Goal: Task Accomplishment & Management: Use online tool/utility

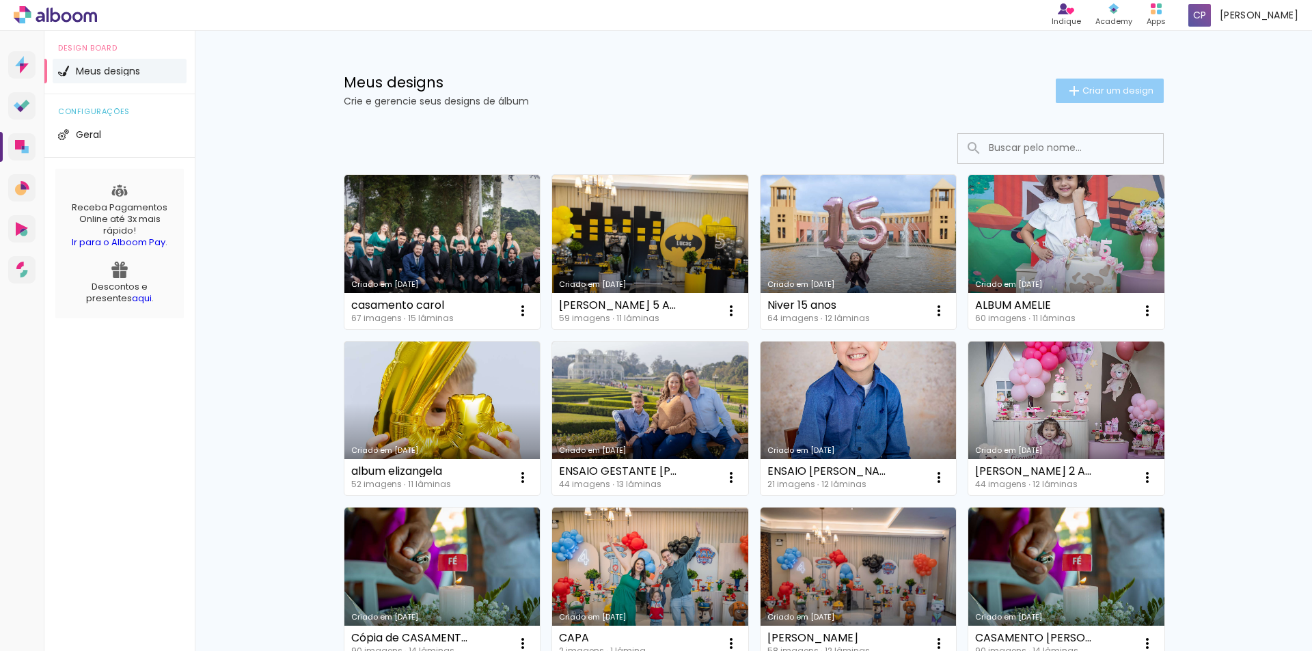
click at [1110, 92] on span "Criar um design" at bounding box center [1118, 90] width 71 height 9
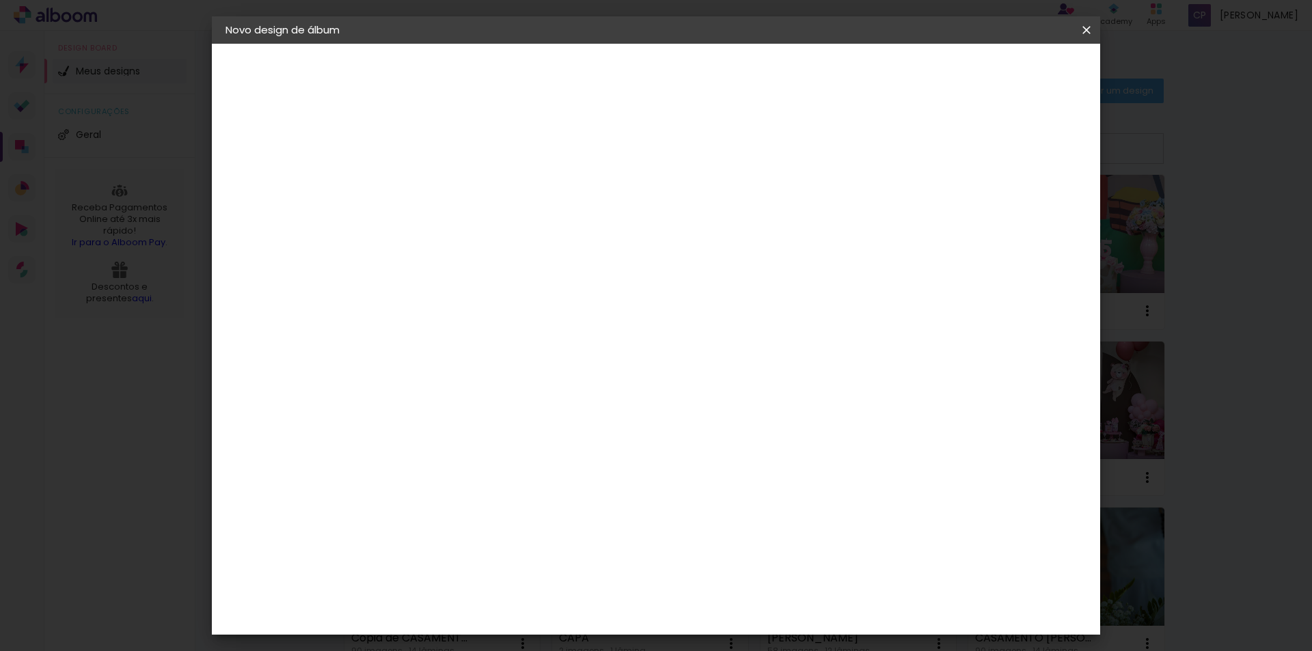
click at [449, 191] on input at bounding box center [449, 183] width 0 height 21
type input "ROSANA"
type paper-input "ROSANA"
click at [0, 0] on slot "Avançar" at bounding box center [0, 0] width 0 height 0
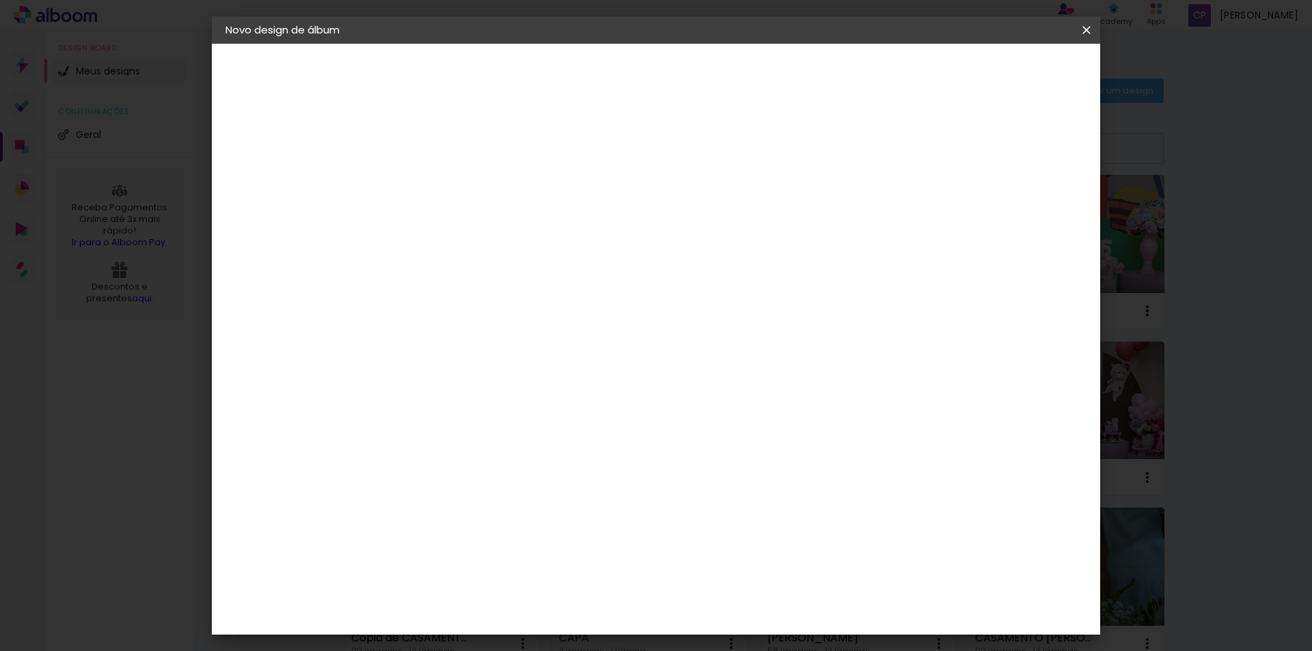
click at [0, 0] on slot "Avançar" at bounding box center [0, 0] width 0 height 0
click at [519, 249] on div at bounding box center [484, 249] width 70 height 1
click at [713, 258] on paper-item "Prime" at bounding box center [744, 254] width 273 height 27
type input "Prime"
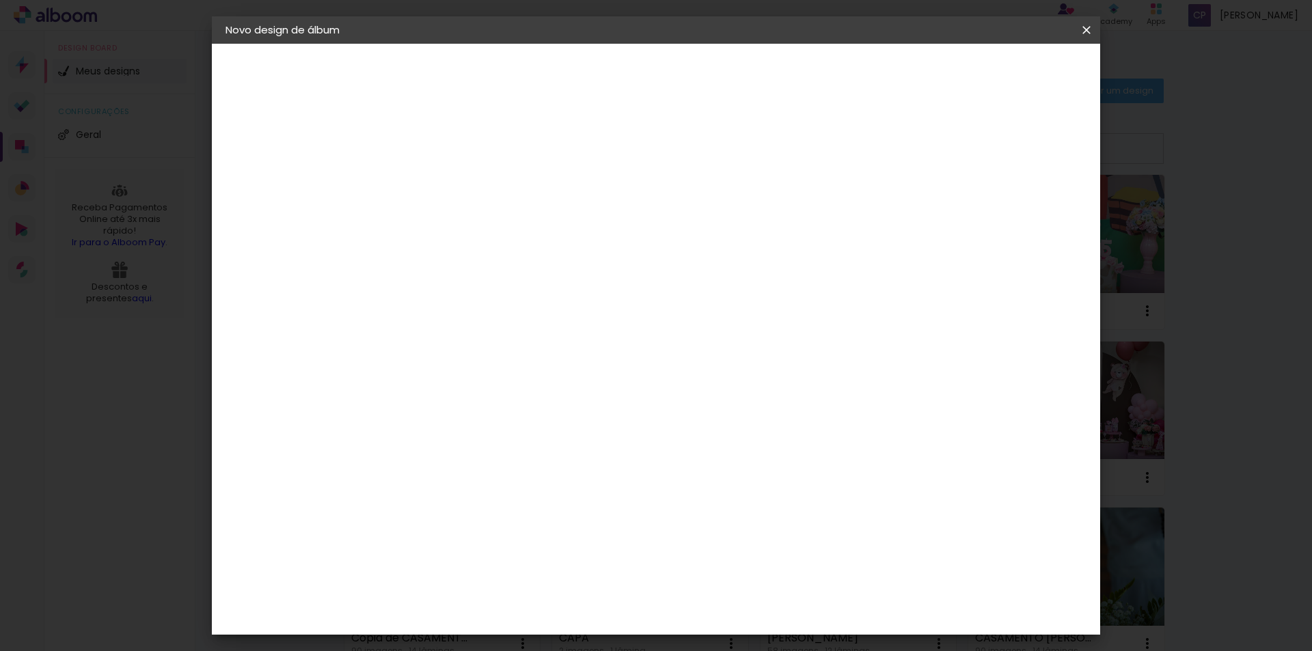
scroll to position [168, 0]
click at [541, 482] on span "25 × 25" at bounding box center [510, 500] width 64 height 36
click at [0, 0] on slot "Avançar" at bounding box center [0, 0] width 0 height 0
click at [1001, 72] on span "Iniciar design" at bounding box center [970, 73] width 62 height 10
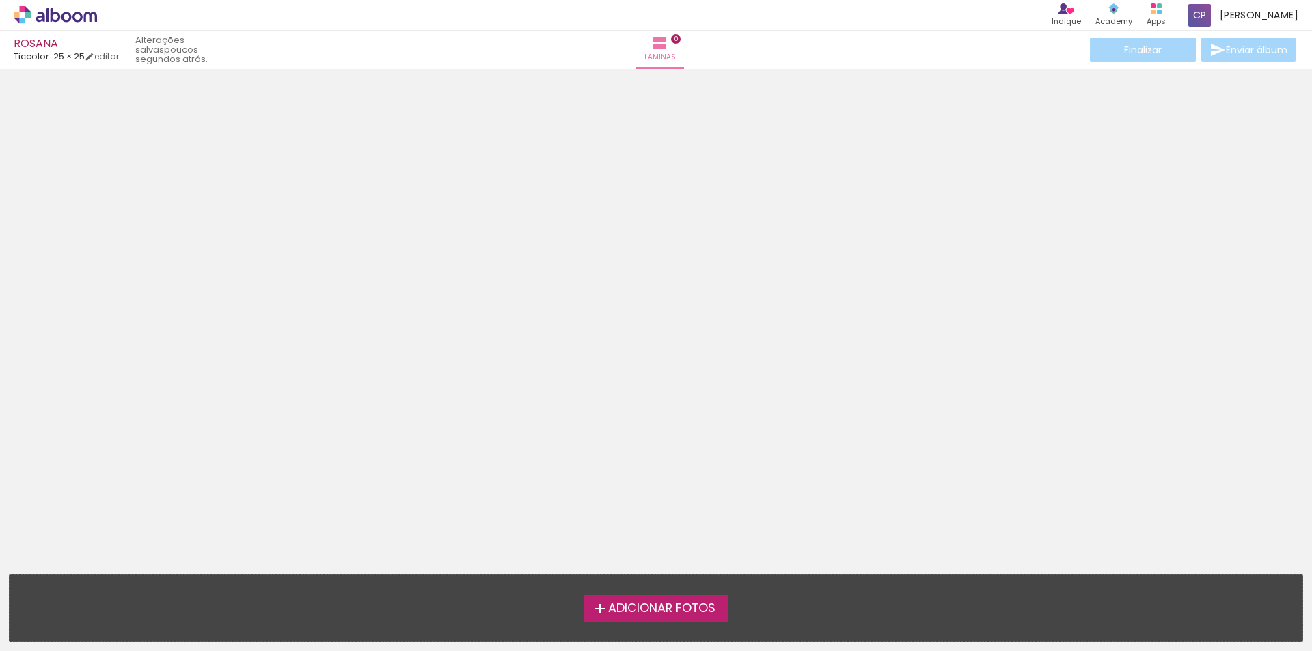
click at [665, 608] on span "Adicionar Fotos" at bounding box center [661, 609] width 107 height 12
click at [0, 0] on input "file" at bounding box center [0, 0] width 0 height 0
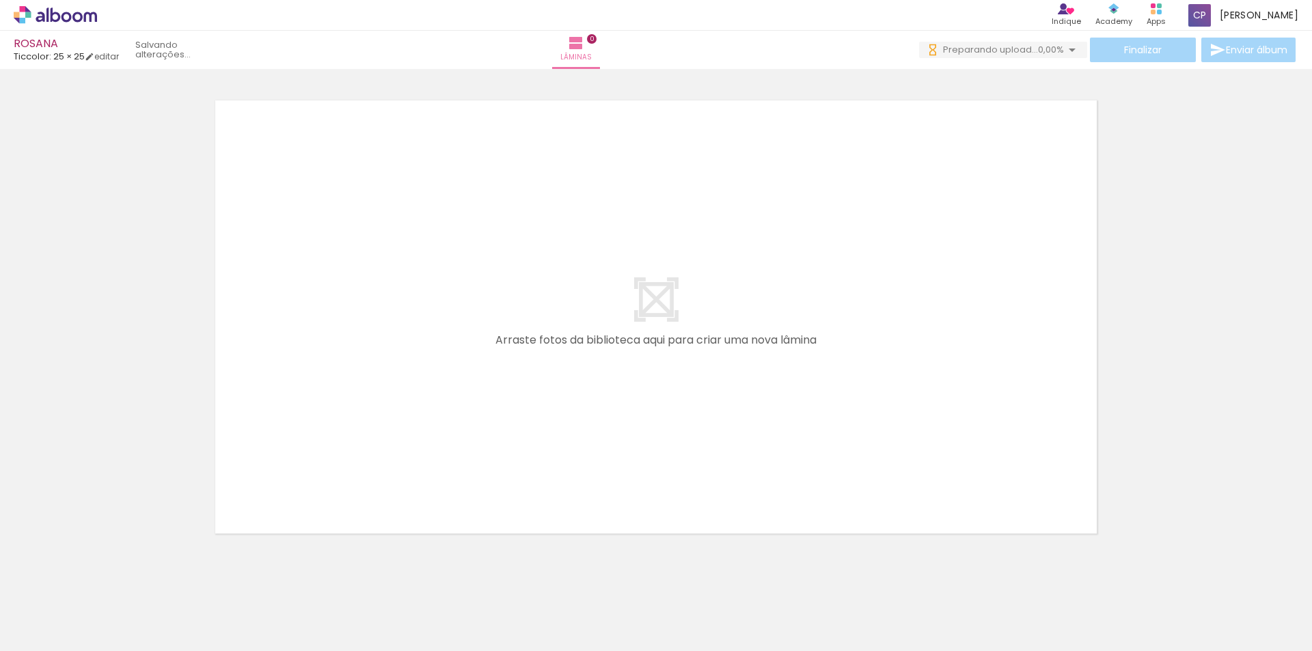
drag, startPoint x: 144, startPoint y: 612, endPoint x: 484, endPoint y: 586, distance: 340.7
click at [144, 610] on div at bounding box center [137, 605] width 62 height 41
drag, startPoint x: 150, startPoint y: 608, endPoint x: 496, endPoint y: 345, distance: 433.6
click at [511, 316] on quentale-workspace at bounding box center [656, 325] width 1312 height 651
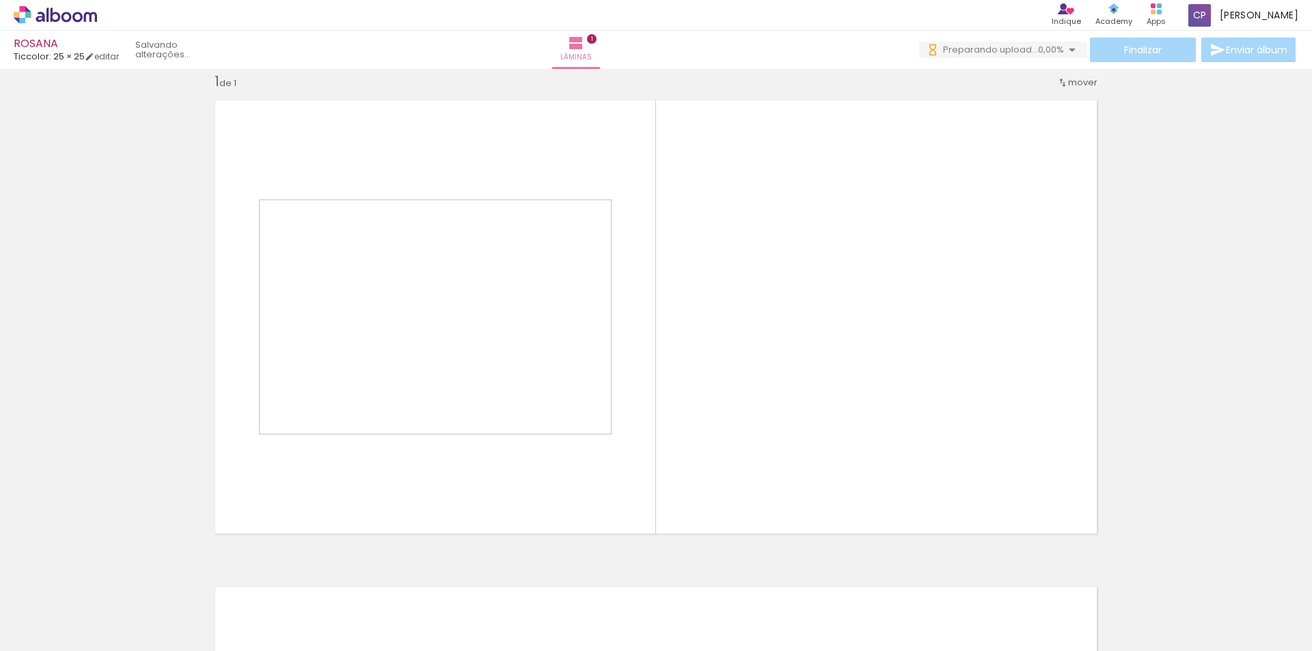
scroll to position [18, 0]
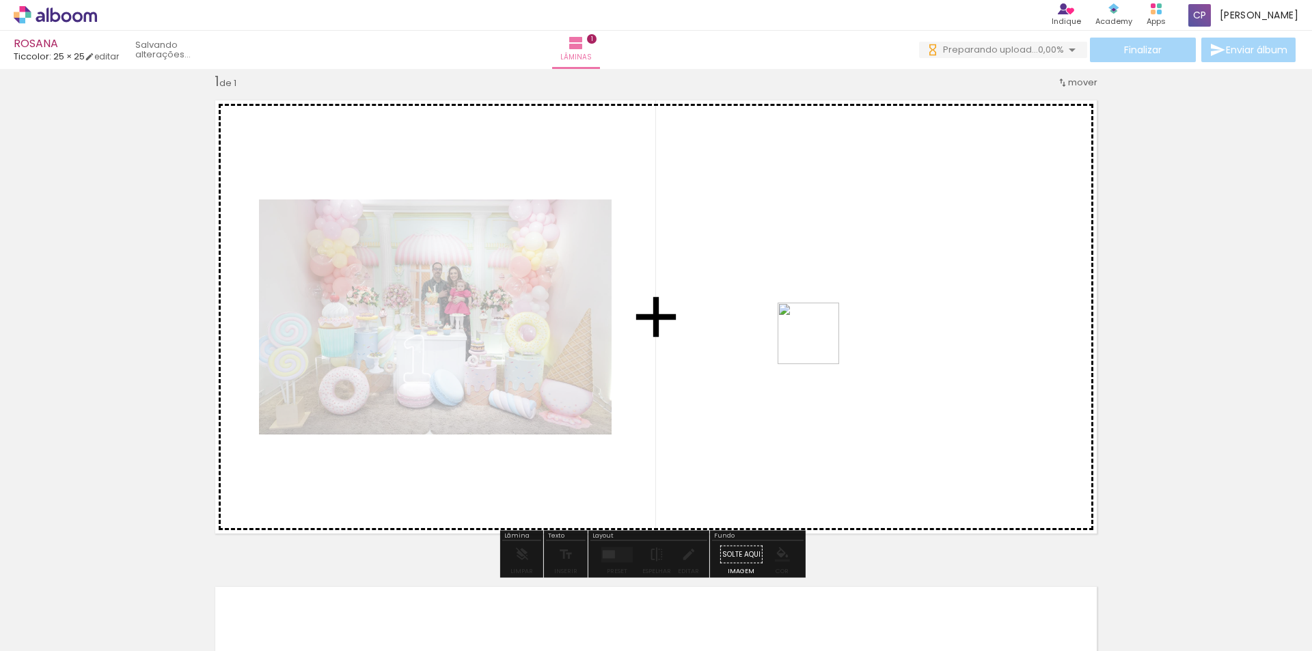
drag, startPoint x: 223, startPoint y: 616, endPoint x: 856, endPoint y: 300, distance: 707.6
click at [856, 300] on quentale-workspace at bounding box center [656, 325] width 1312 height 651
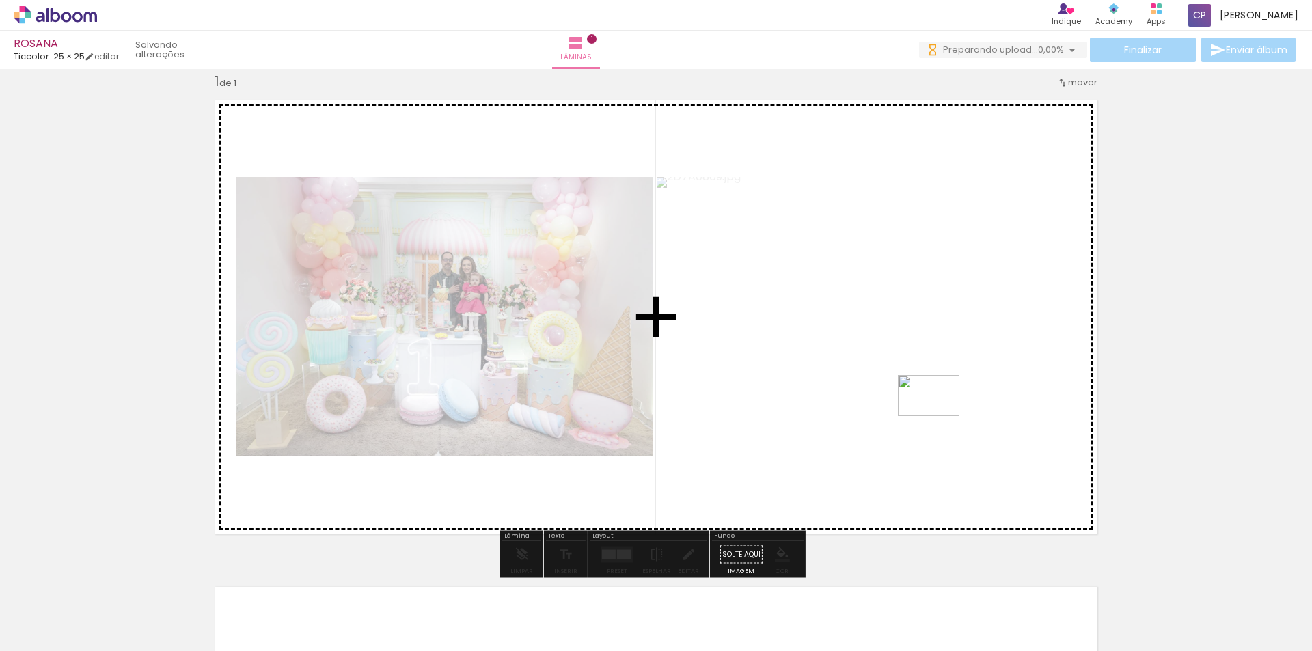
drag, startPoint x: 305, startPoint y: 611, endPoint x: 939, endPoint y: 416, distance: 663.5
click at [939, 416] on quentale-workspace at bounding box center [656, 325] width 1312 height 651
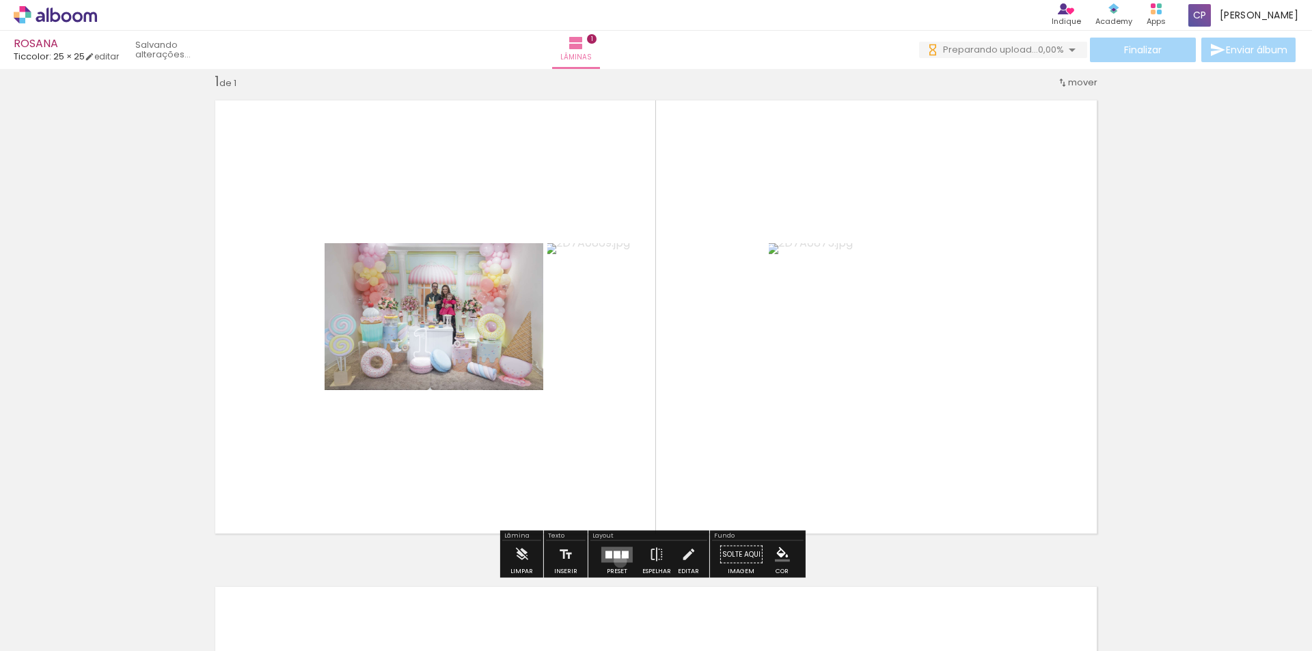
click at [617, 561] on quentale-layouter at bounding box center [616, 555] width 31 height 16
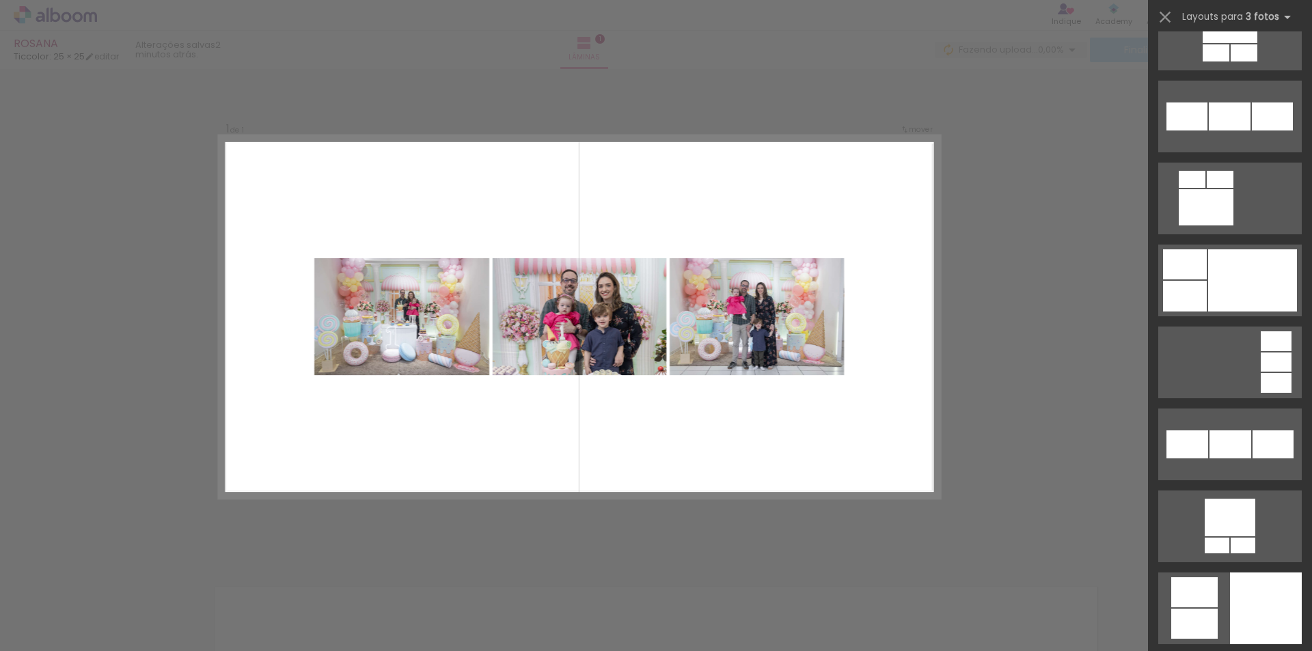
scroll to position [3201, 0]
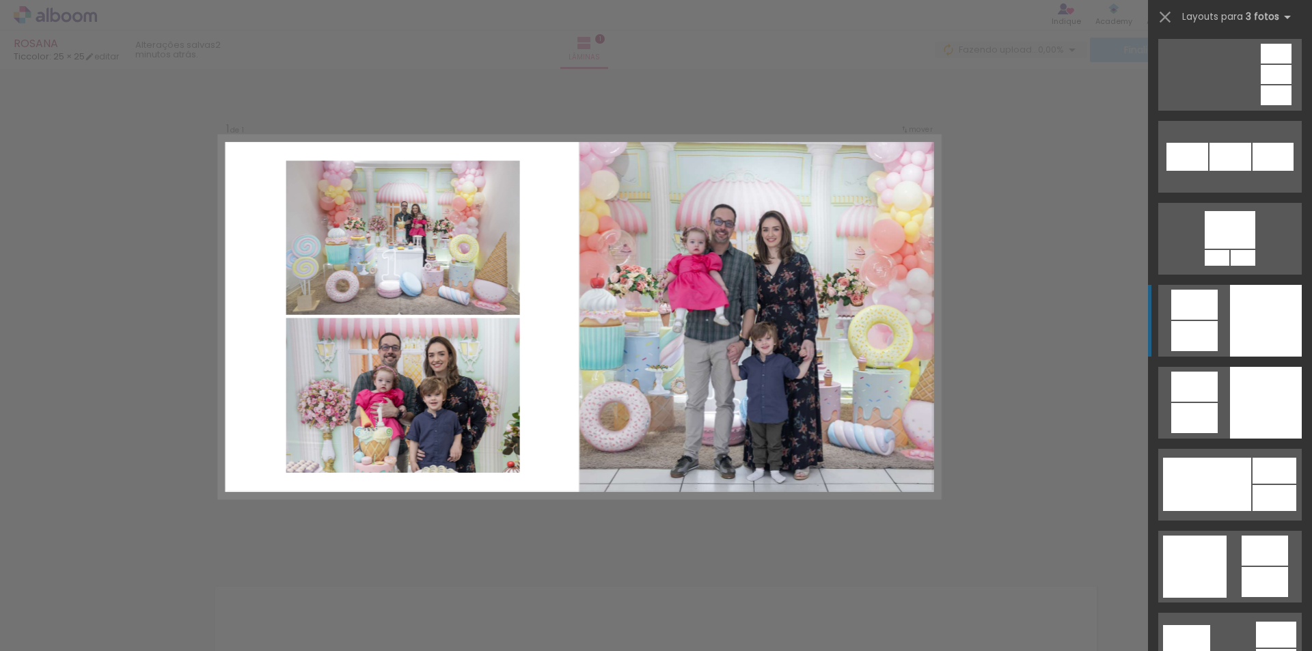
click at [1274, 314] on div at bounding box center [1266, 321] width 72 height 72
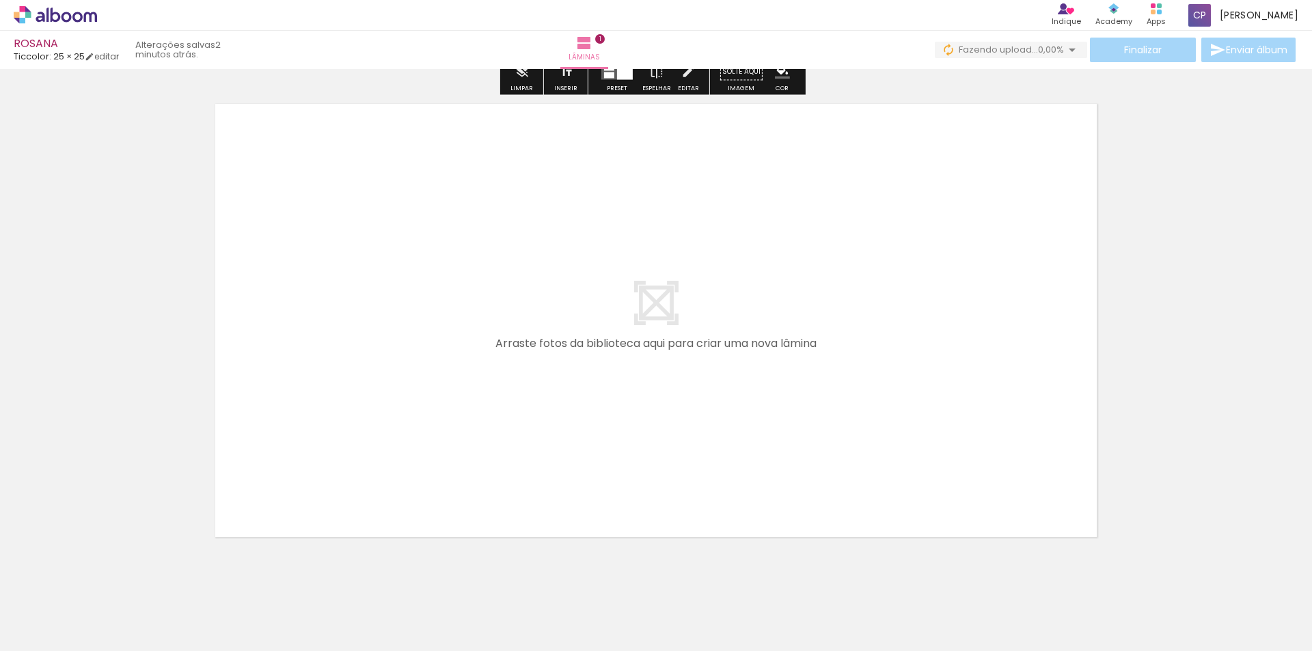
scroll to position [530, 0]
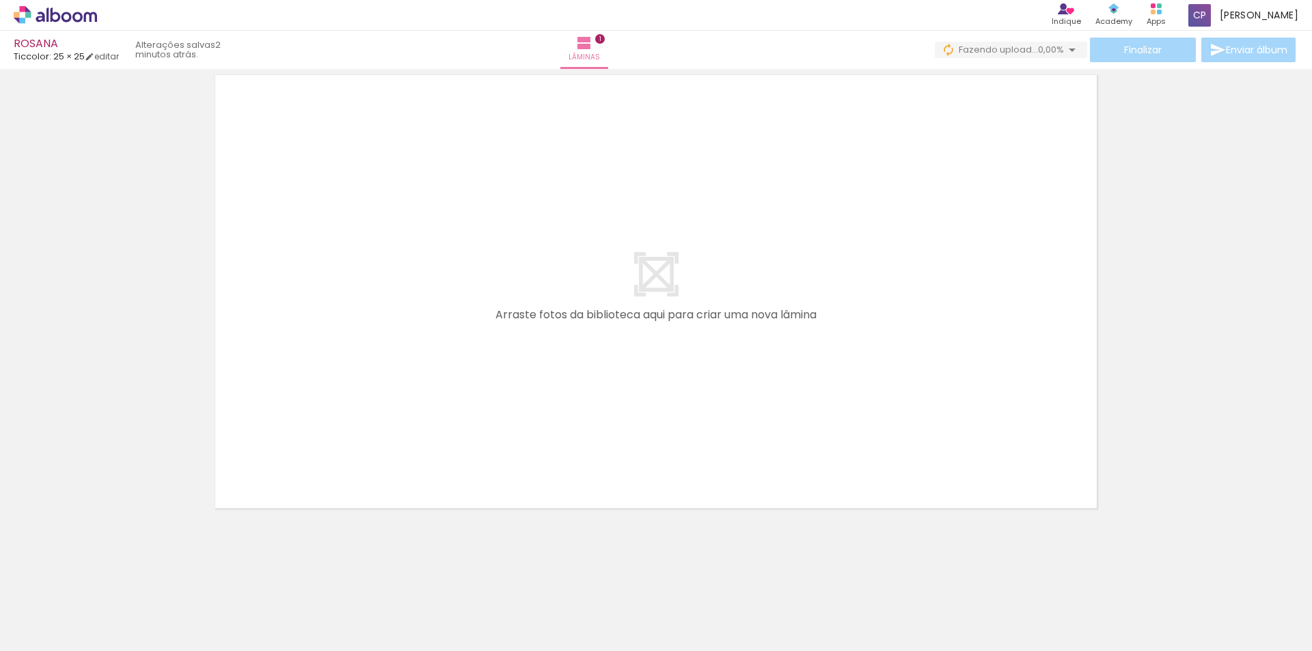
click at [37, 632] on span "Adicionar Fotos" at bounding box center [48, 632] width 41 height 15
click at [0, 0] on input "file" at bounding box center [0, 0] width 0 height 0
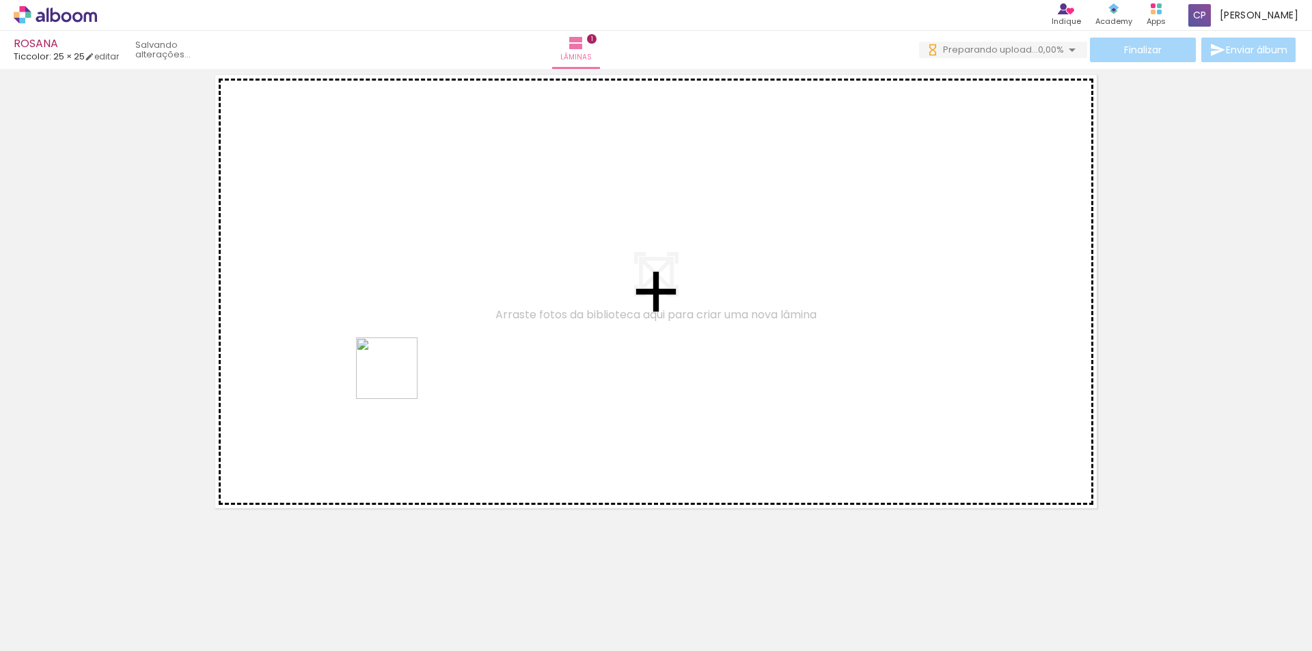
drag, startPoint x: 391, startPoint y: 409, endPoint x: 458, endPoint y: 608, distance: 209.2
click at [402, 362] on quentale-workspace at bounding box center [656, 325] width 1312 height 651
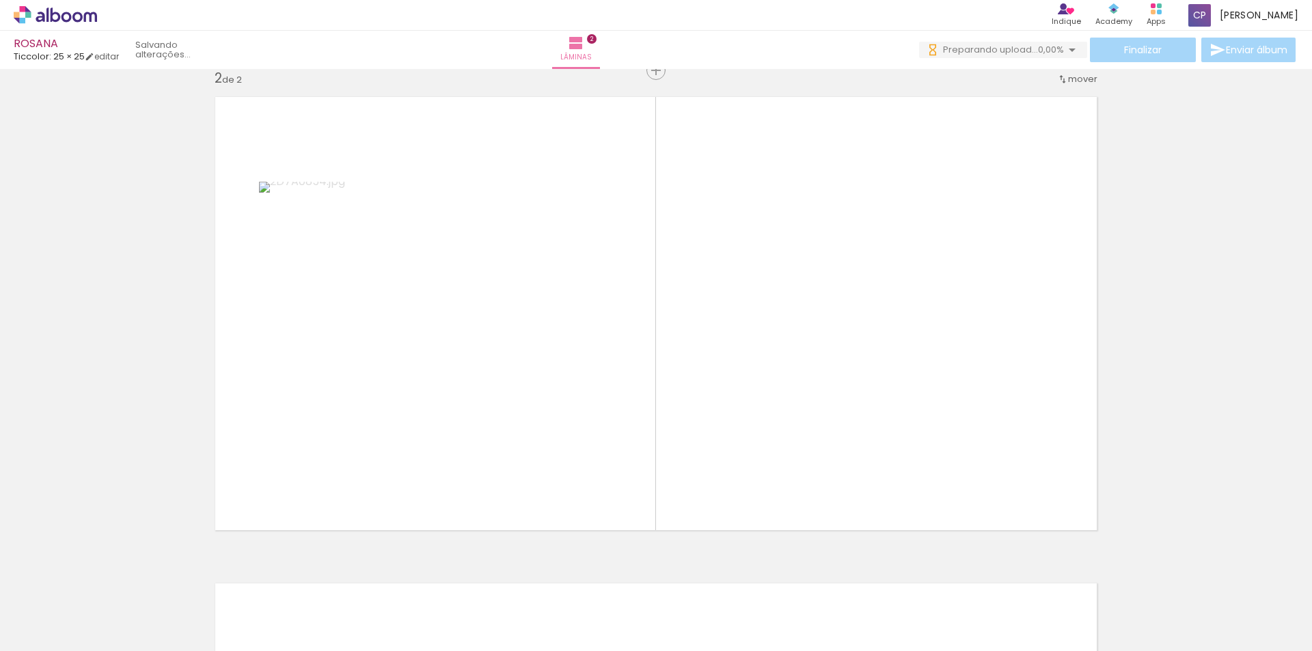
scroll to position [504, 0]
drag, startPoint x: 477, startPoint y: 604, endPoint x: 629, endPoint y: 389, distance: 263.8
click at [629, 389] on quentale-workspace at bounding box center [656, 325] width 1312 height 651
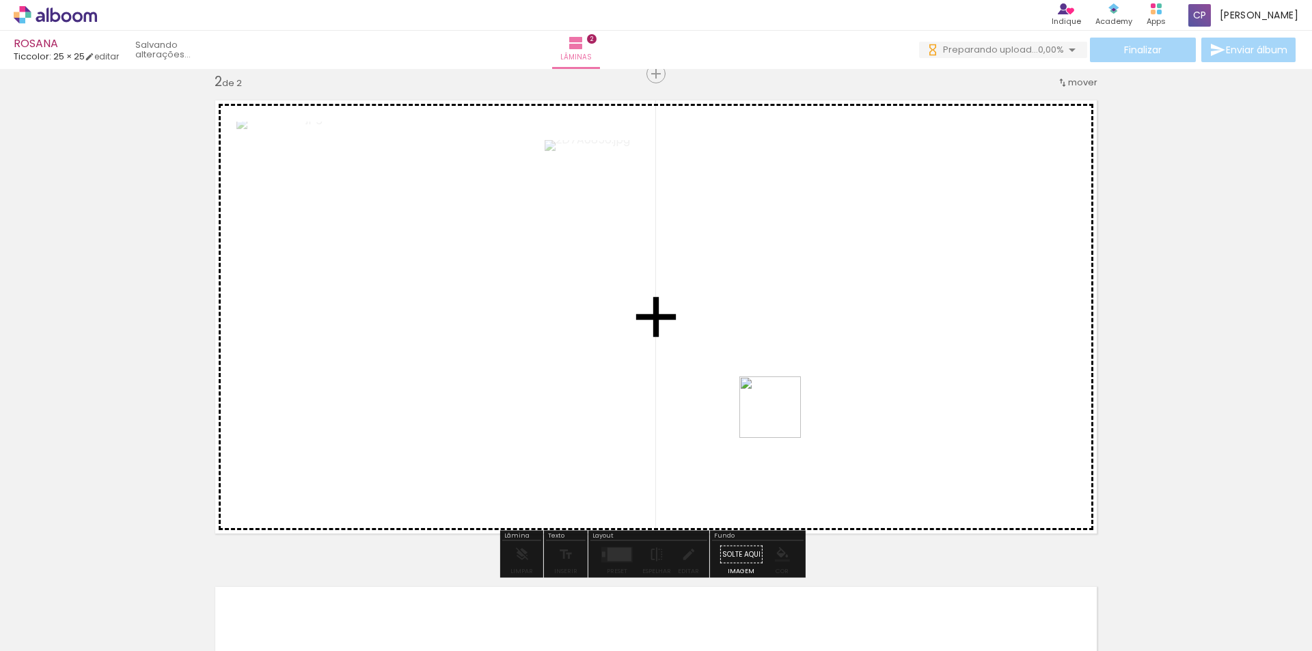
drag, startPoint x: 528, startPoint y: 615, endPoint x: 861, endPoint y: 355, distance: 422.7
click at [861, 355] on quentale-workspace at bounding box center [656, 325] width 1312 height 651
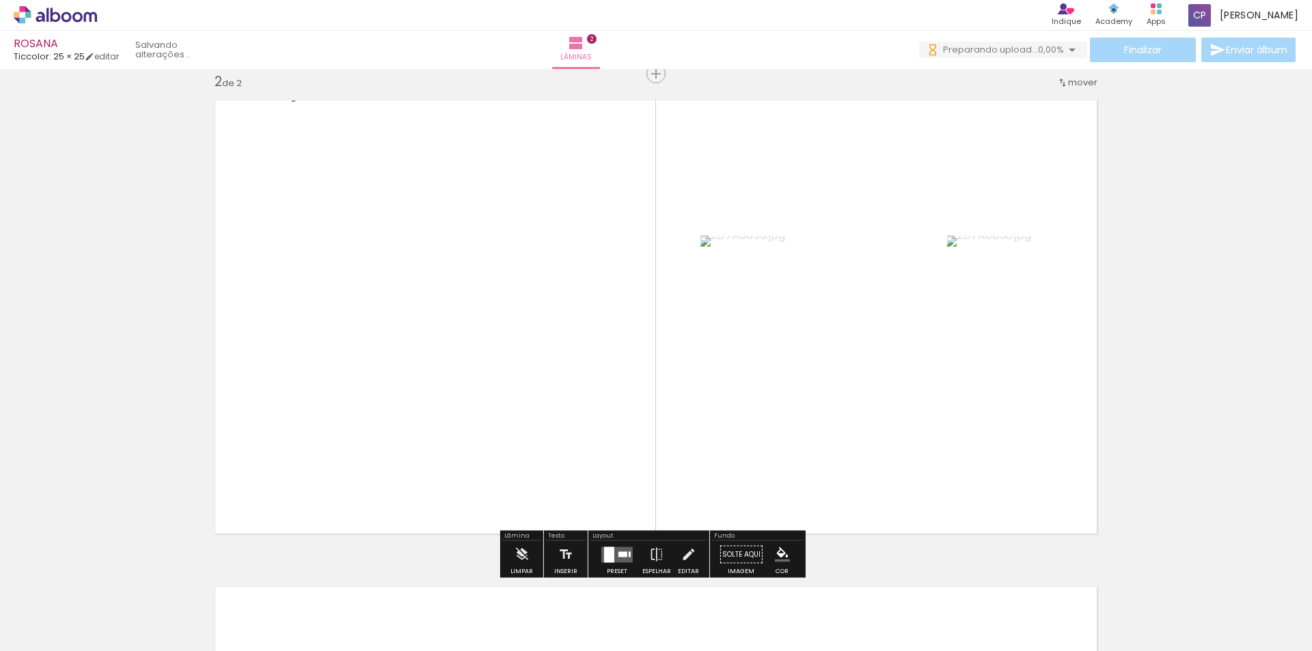
drag, startPoint x: 612, startPoint y: 556, endPoint x: 737, endPoint y: 530, distance: 127.1
click at [613, 555] on quentale-layouter at bounding box center [616, 555] width 31 height 16
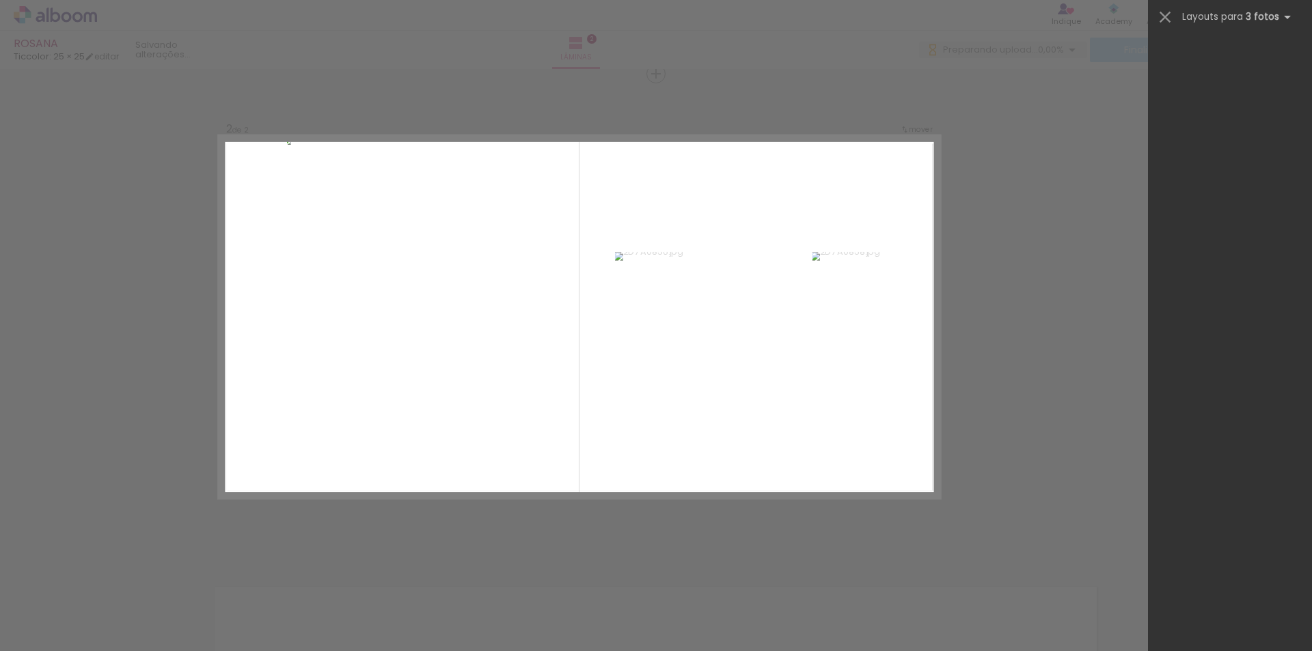
scroll to position [0, 0]
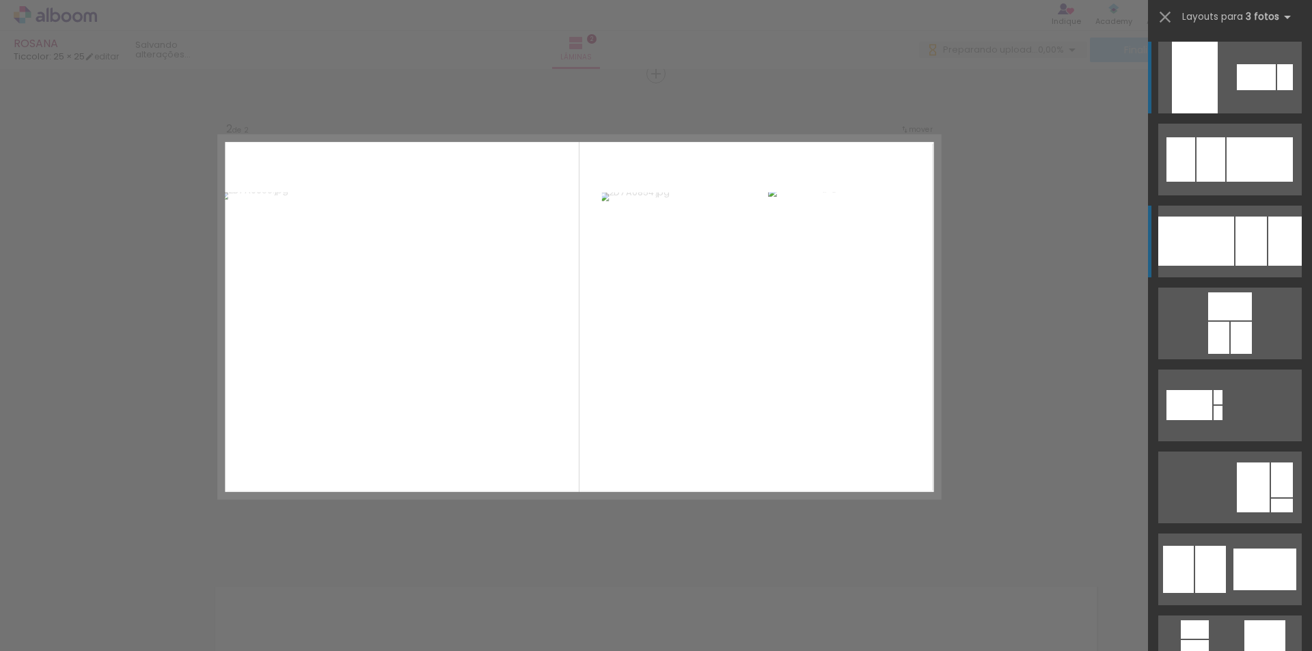
click at [1214, 230] on div at bounding box center [1196, 241] width 76 height 49
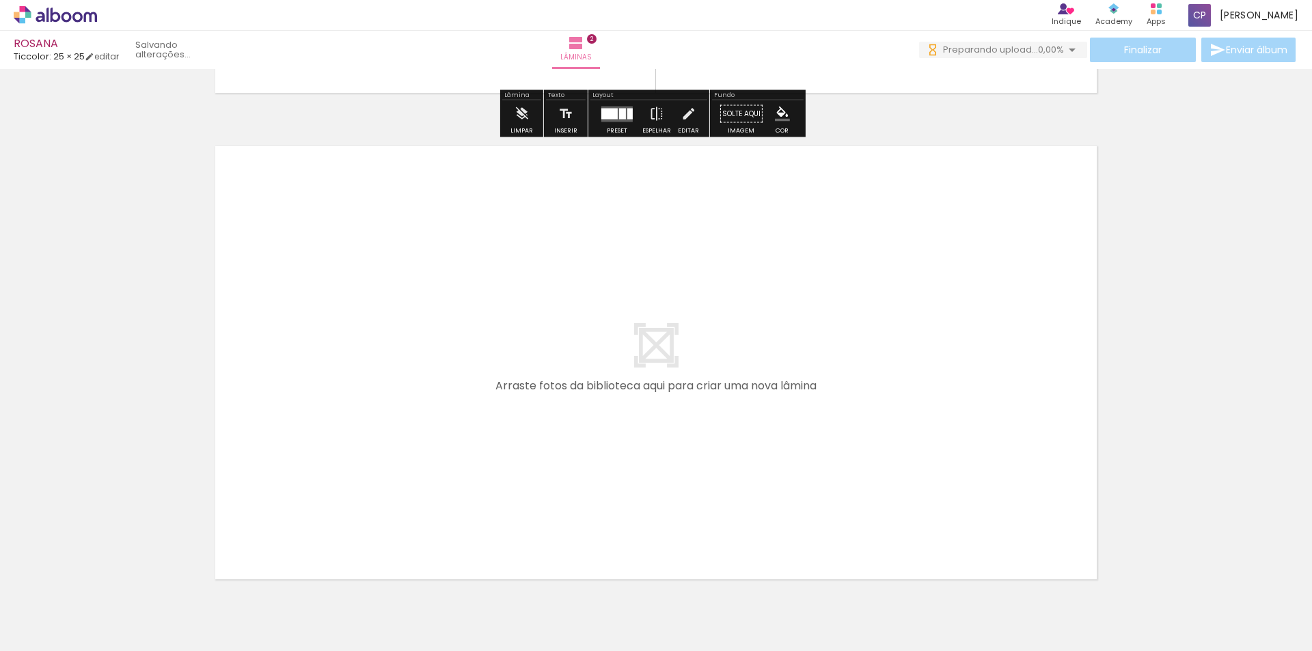
scroll to position [983, 0]
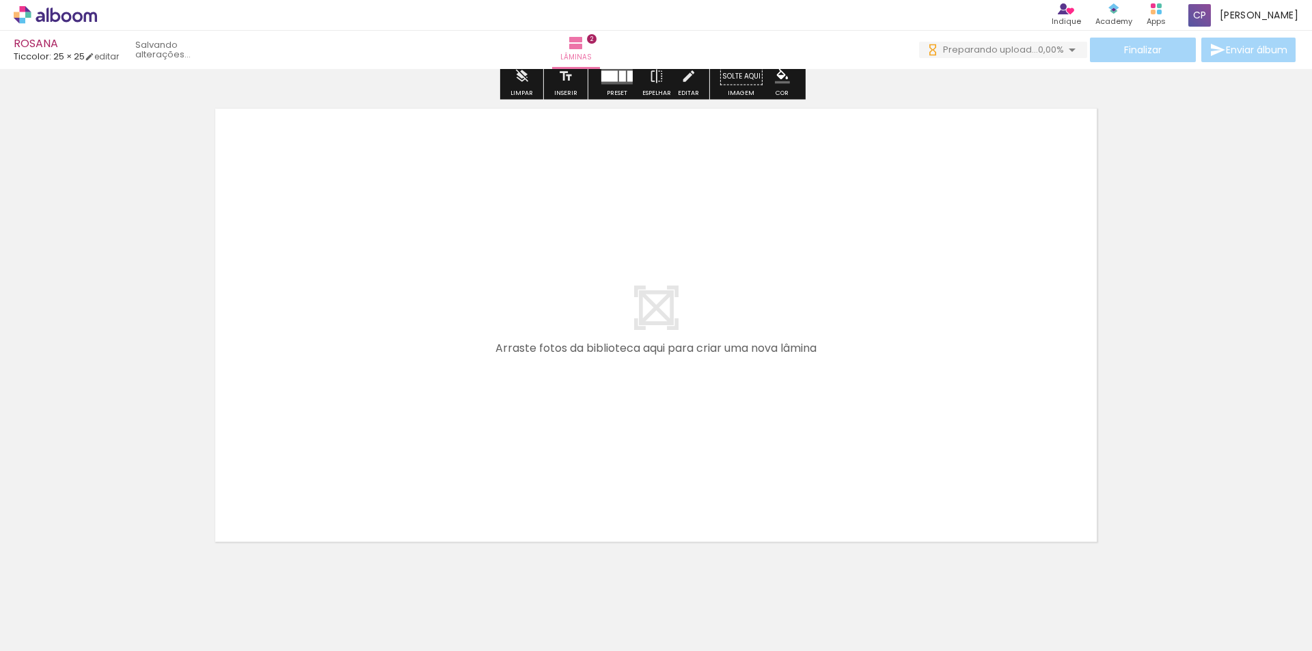
click at [69, 634] on span "Adicionar Fotos" at bounding box center [48, 632] width 41 height 15
click at [0, 0] on input "file" at bounding box center [0, 0] width 0 height 0
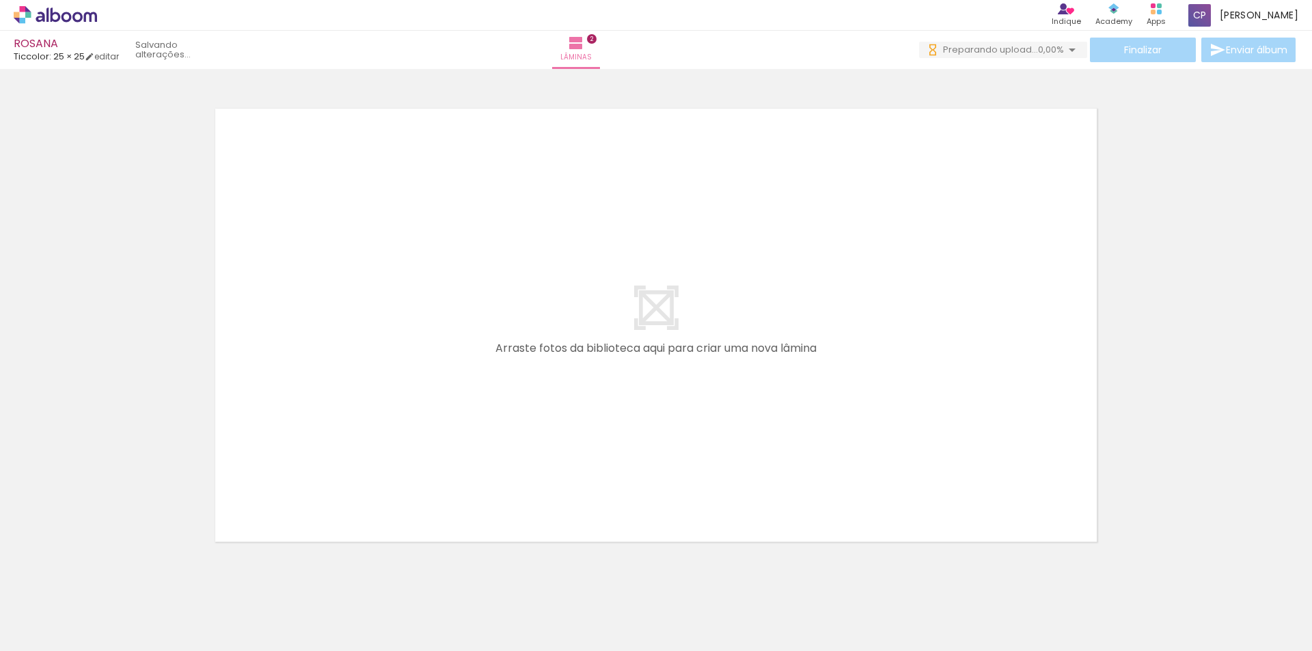
scroll to position [0, 0]
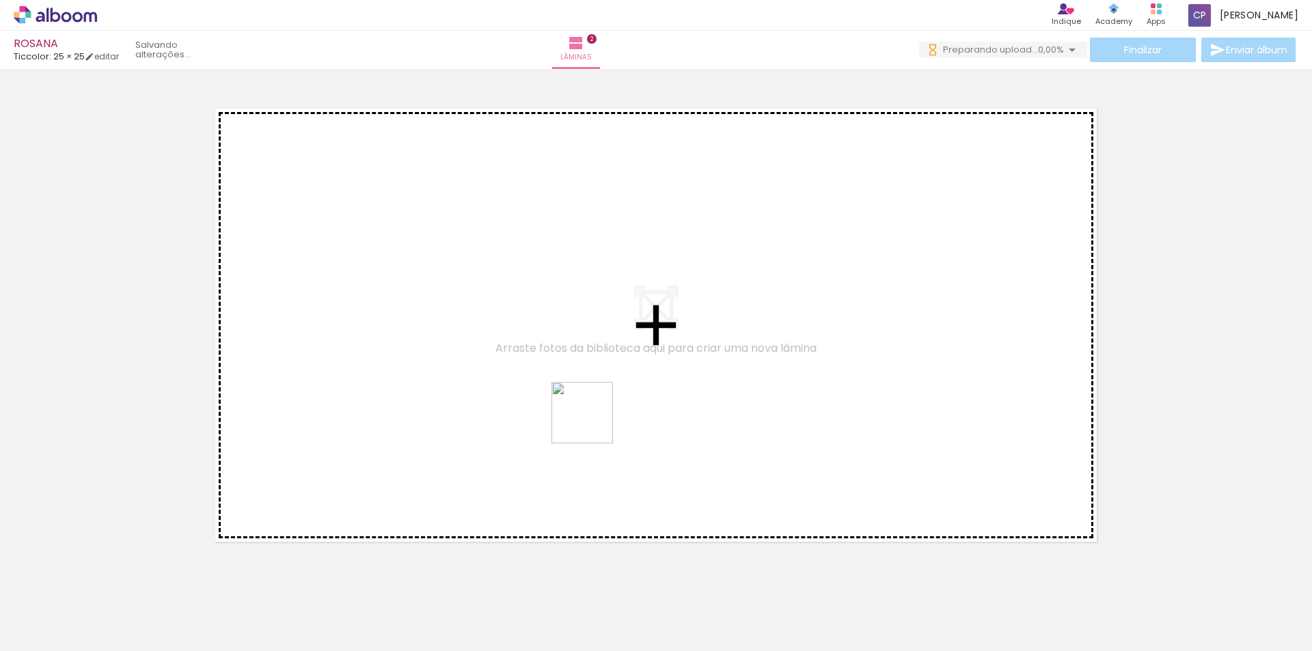
drag, startPoint x: 599, startPoint y: 613, endPoint x: 593, endPoint y: 423, distance: 190.1
click at [593, 423] on quentale-workspace at bounding box center [656, 325] width 1312 height 651
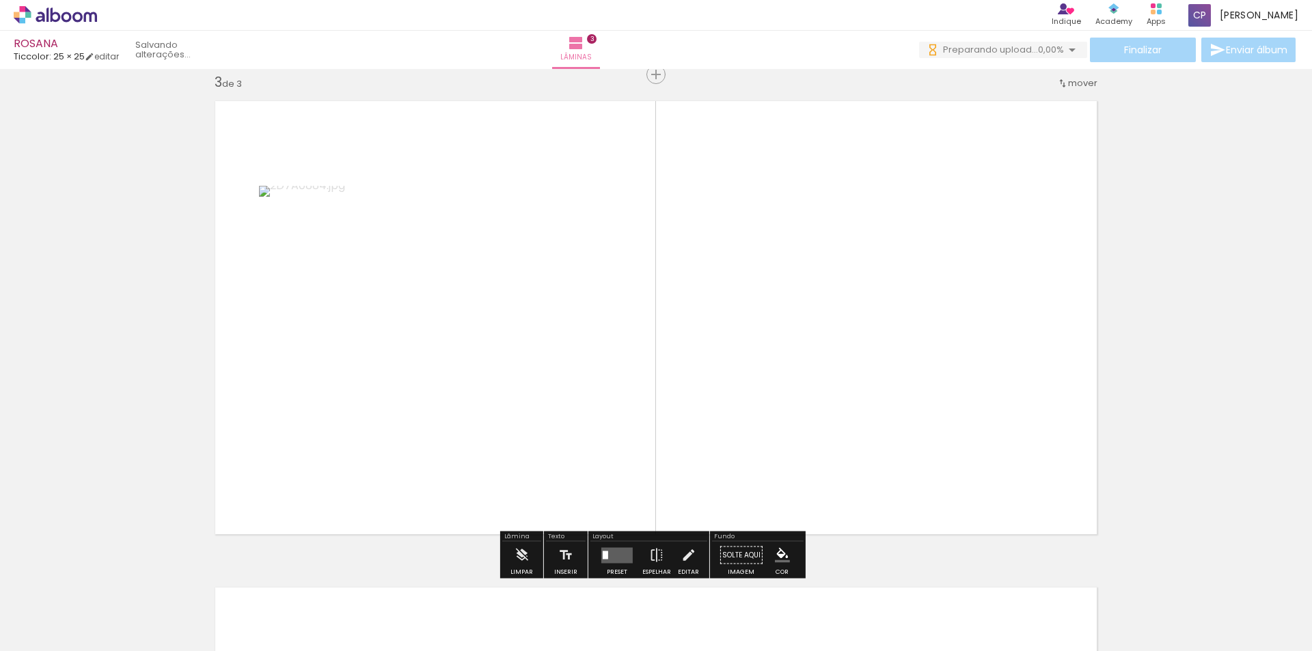
scroll to position [991, 0]
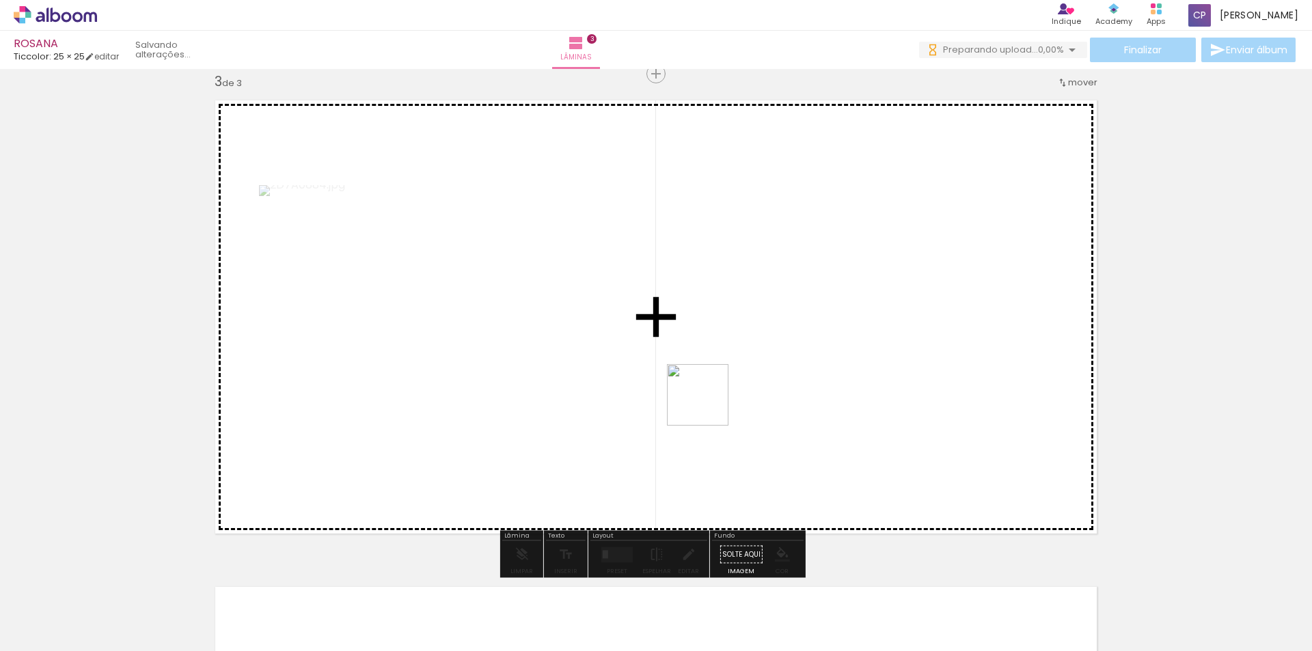
drag, startPoint x: 703, startPoint y: 521, endPoint x: 711, endPoint y: 388, distance: 133.5
click at [711, 388] on quentale-workspace at bounding box center [656, 325] width 1312 height 651
drag, startPoint x: 787, startPoint y: 585, endPoint x: 797, endPoint y: 347, distance: 238.7
click at [797, 347] on quentale-workspace at bounding box center [656, 325] width 1312 height 651
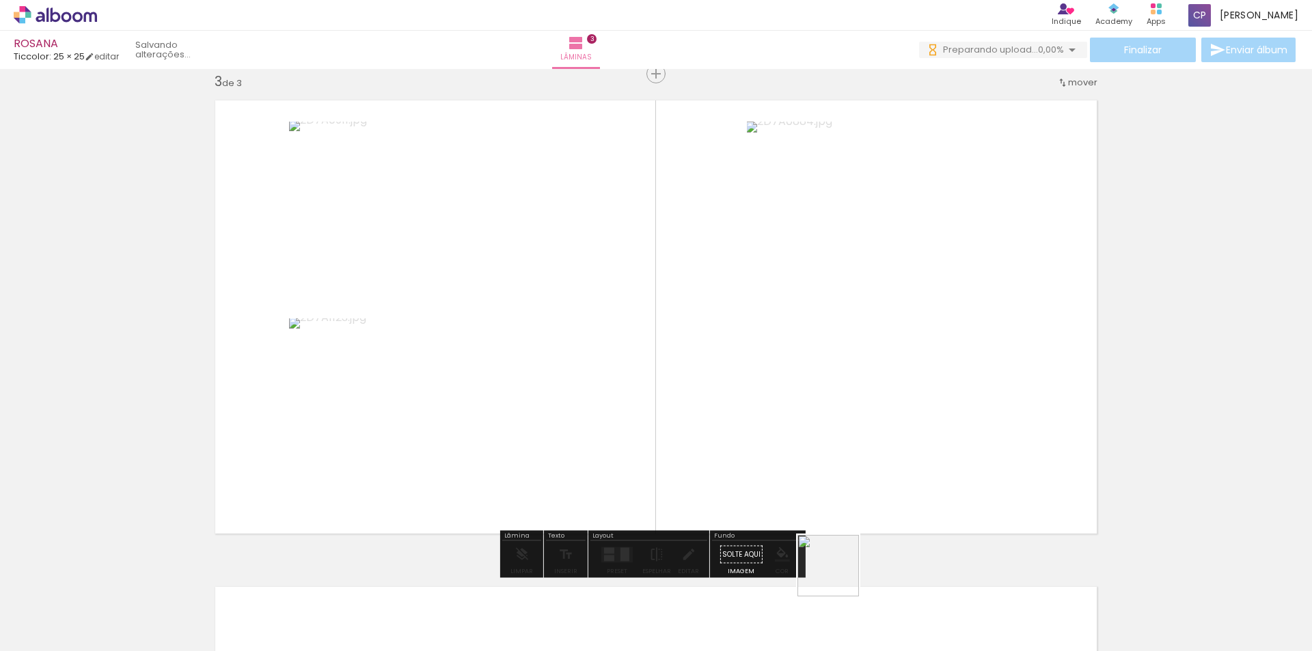
drag, startPoint x: 835, startPoint y: 610, endPoint x: 809, endPoint y: 370, distance: 242.0
click at [809, 370] on quentale-workspace at bounding box center [656, 325] width 1312 height 651
click at [601, 550] on quentale-layouter at bounding box center [616, 555] width 31 height 16
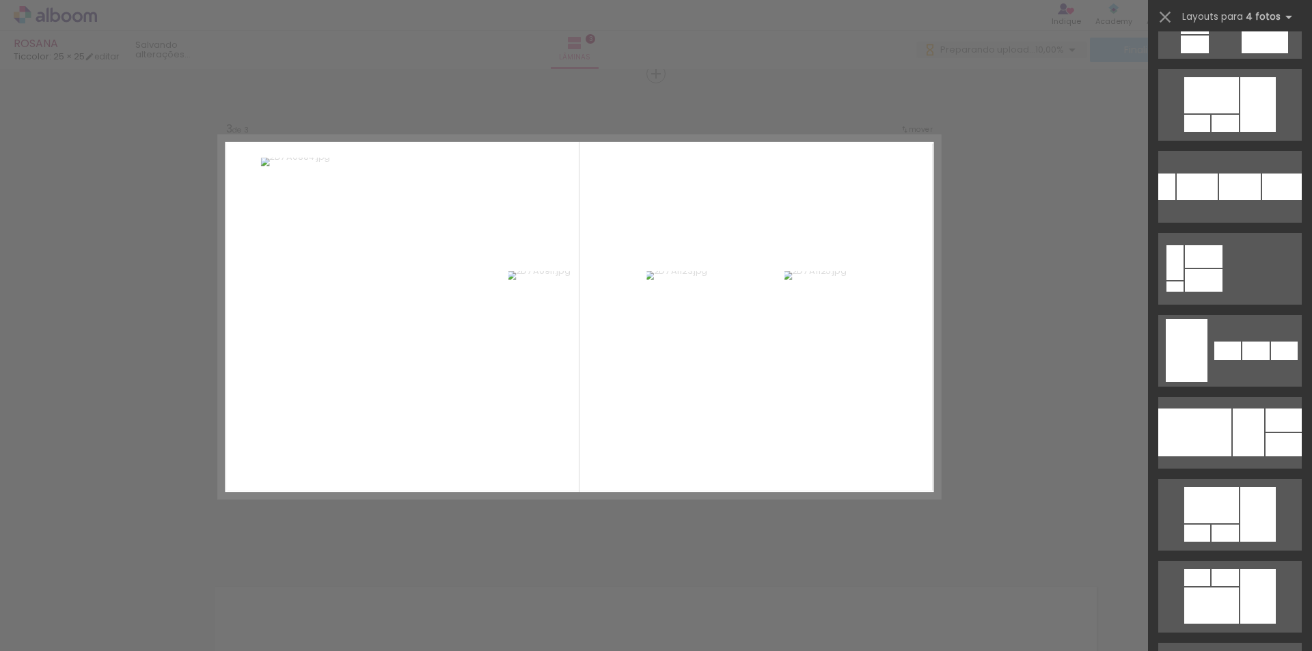
scroll to position [1230, 0]
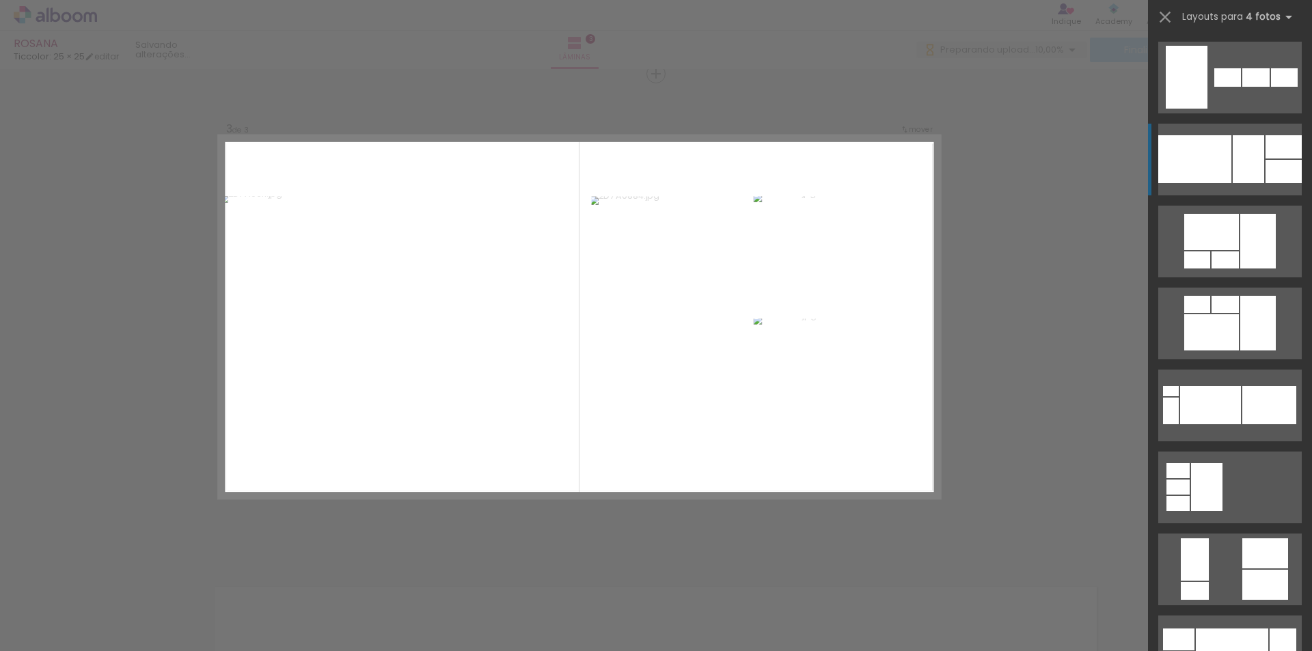
click at [1179, 398] on div at bounding box center [1171, 411] width 16 height 27
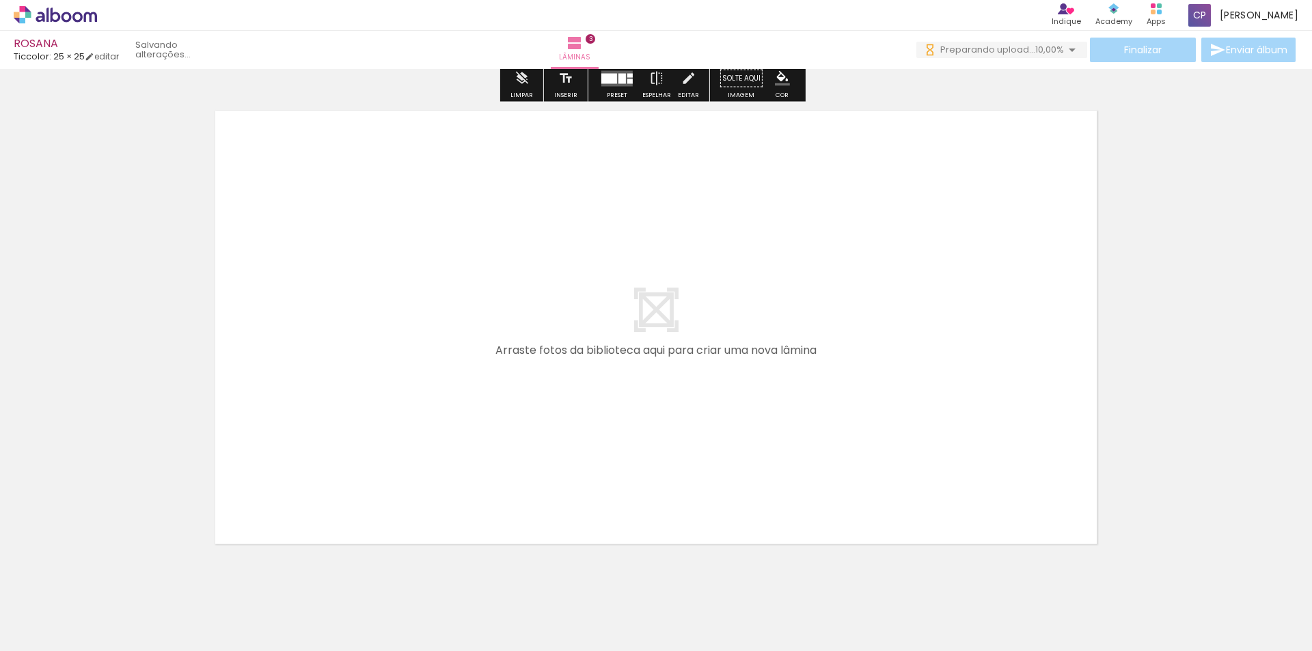
scroll to position [1469, 0]
click at [50, 637] on span "Adicionar Fotos" at bounding box center [48, 632] width 41 height 15
click at [0, 0] on input "file" at bounding box center [0, 0] width 0 height 0
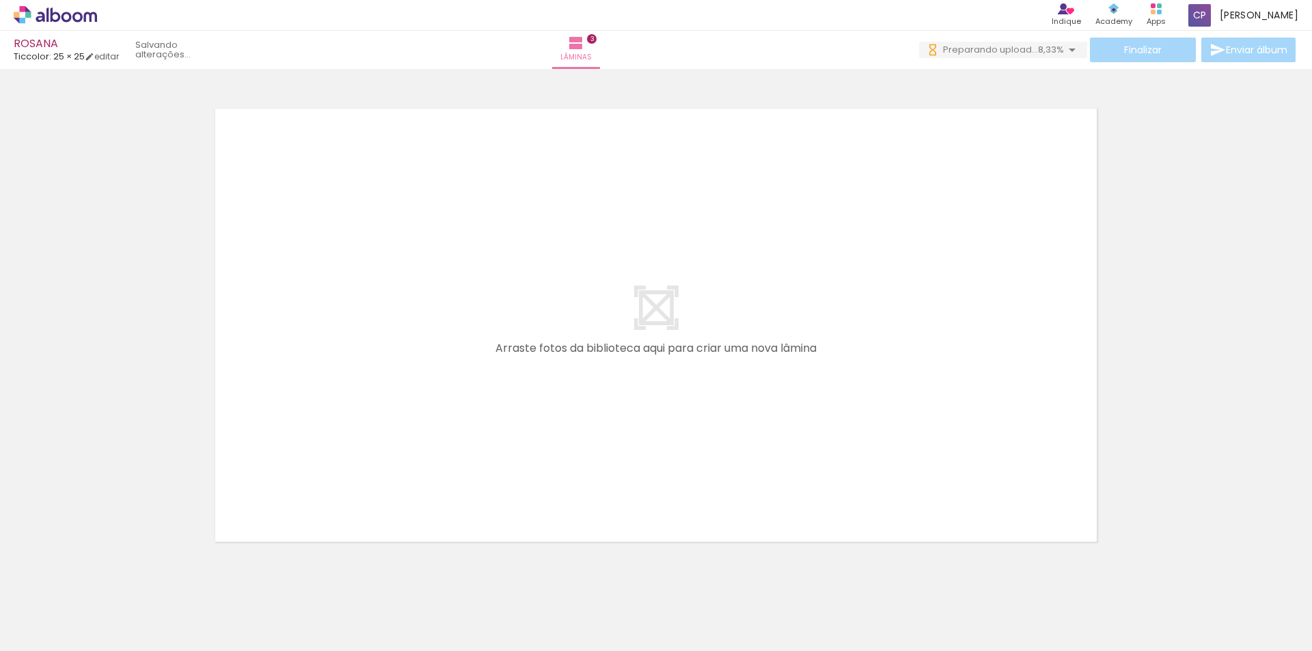
scroll to position [0, 0]
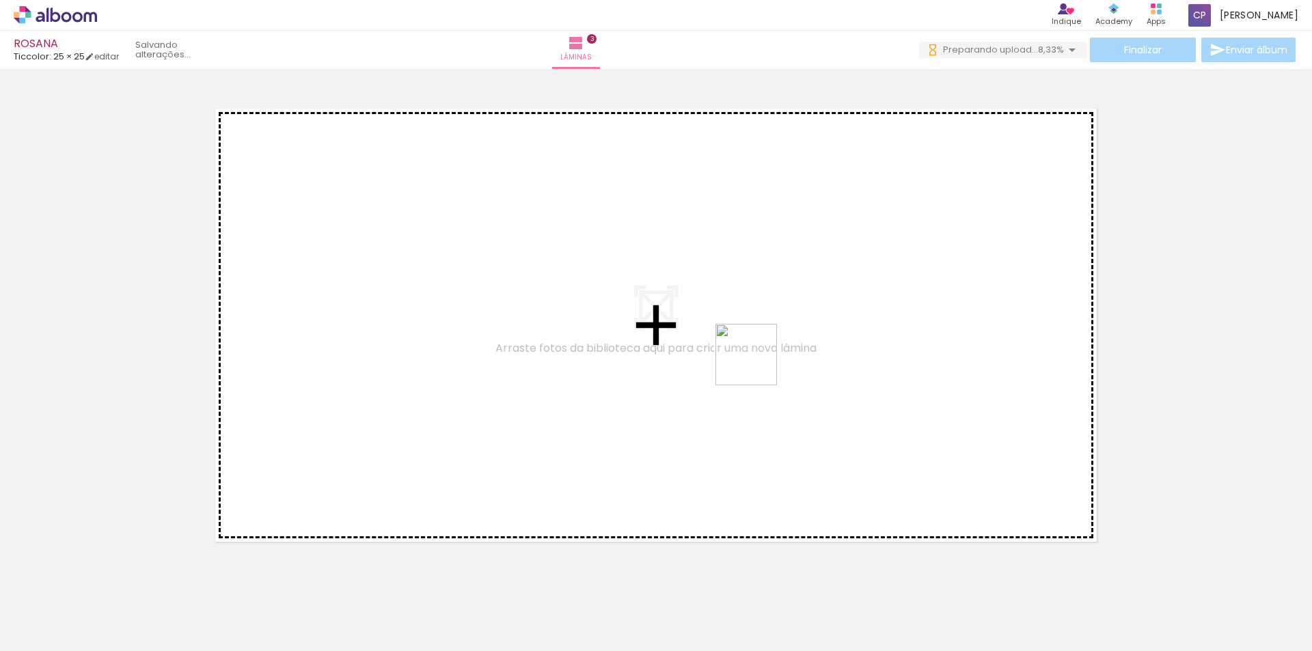
drag, startPoint x: 885, startPoint y: 534, endPoint x: 748, endPoint y: 351, distance: 229.1
click at [748, 351] on quentale-workspace at bounding box center [656, 325] width 1312 height 651
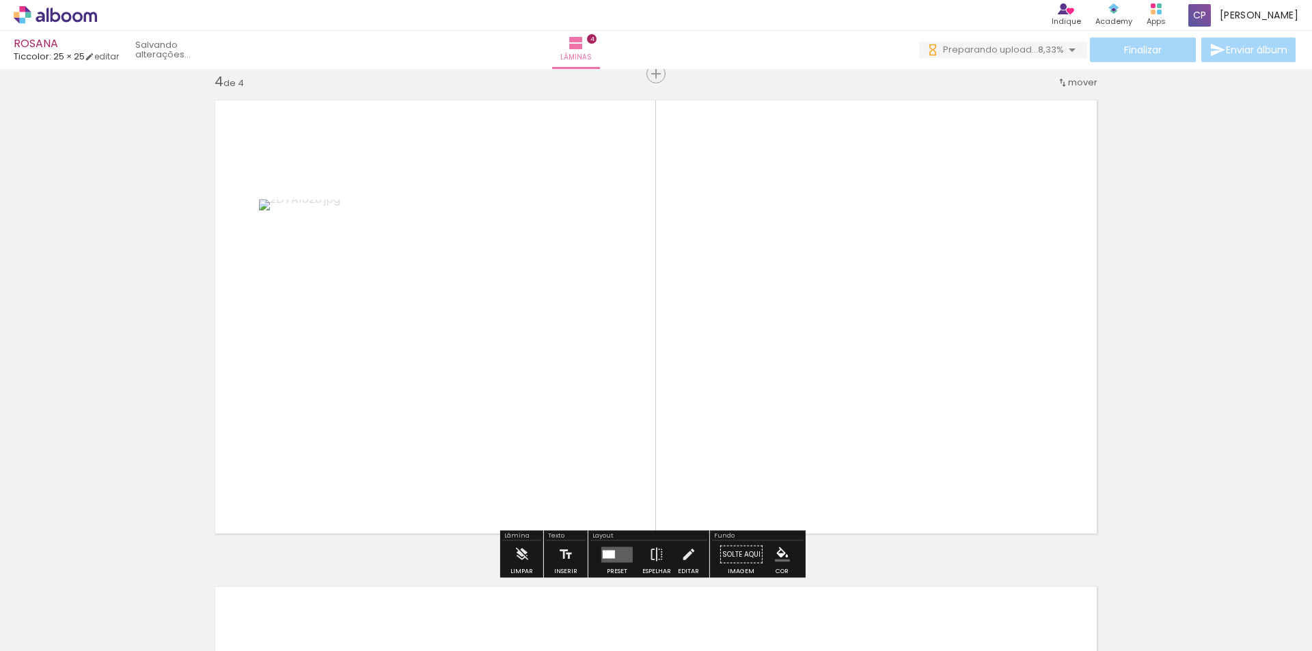
scroll to position [1478, 0]
drag, startPoint x: 1002, startPoint y: 597, endPoint x: 935, endPoint y: 423, distance: 186.7
click at [935, 423] on quentale-workspace at bounding box center [656, 325] width 1312 height 651
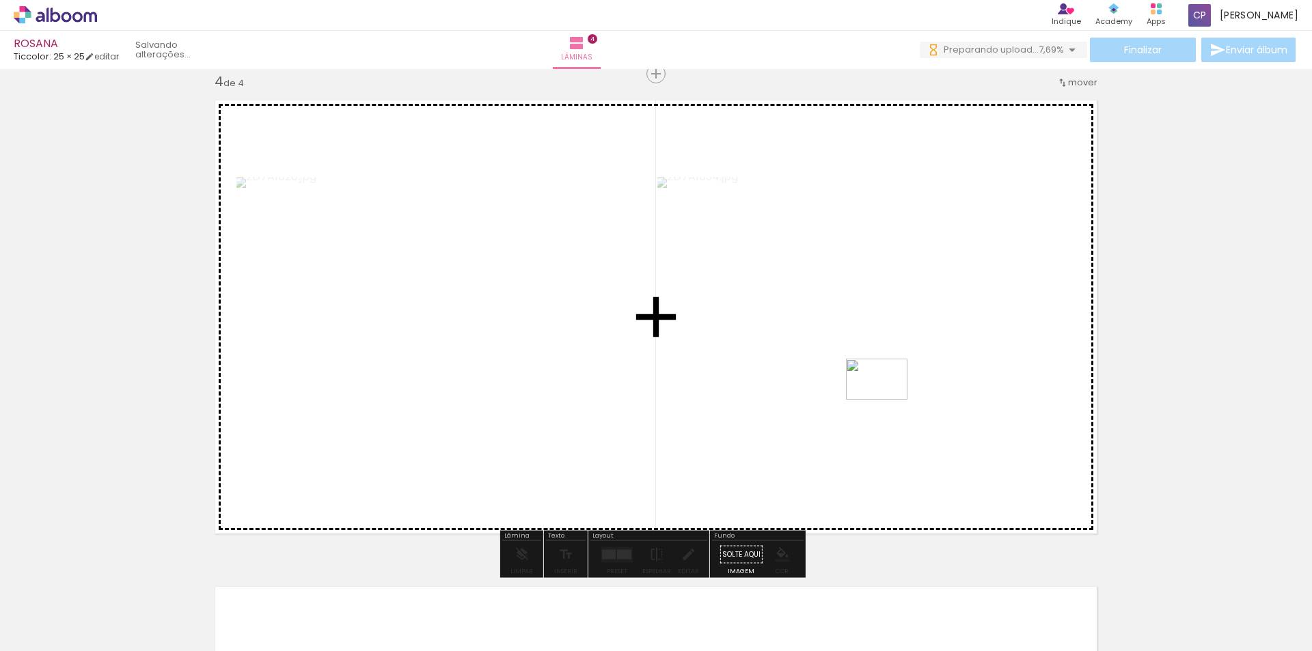
drag, startPoint x: 1094, startPoint y: 621, endPoint x: 887, endPoint y: 400, distance: 302.7
click at [887, 400] on quentale-workspace at bounding box center [656, 325] width 1312 height 651
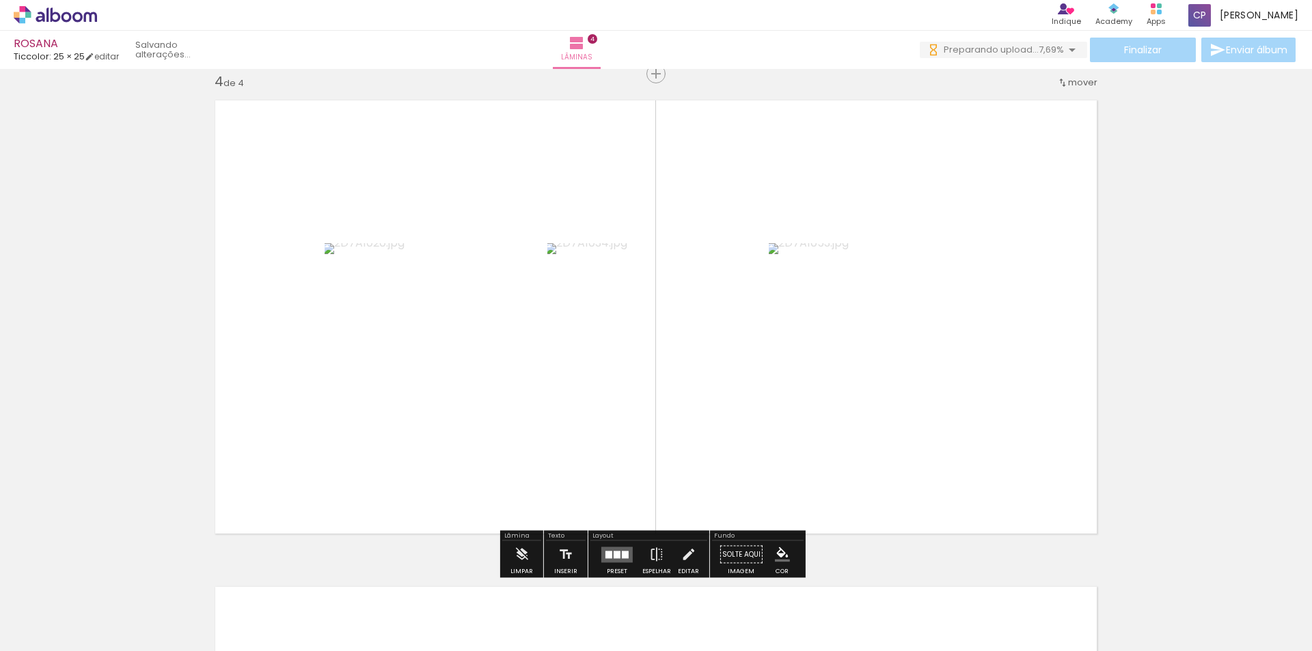
click at [608, 556] on div at bounding box center [609, 555] width 7 height 8
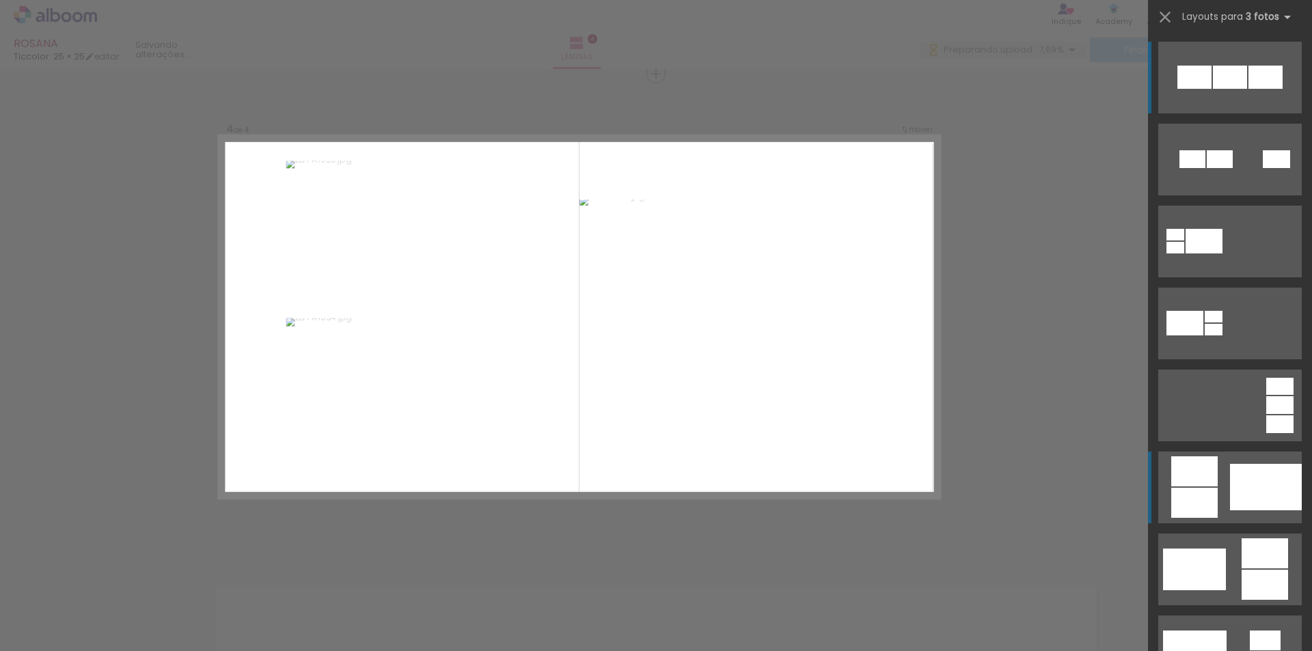
click at [1274, 195] on quentale-layouter at bounding box center [1230, 160] width 144 height 72
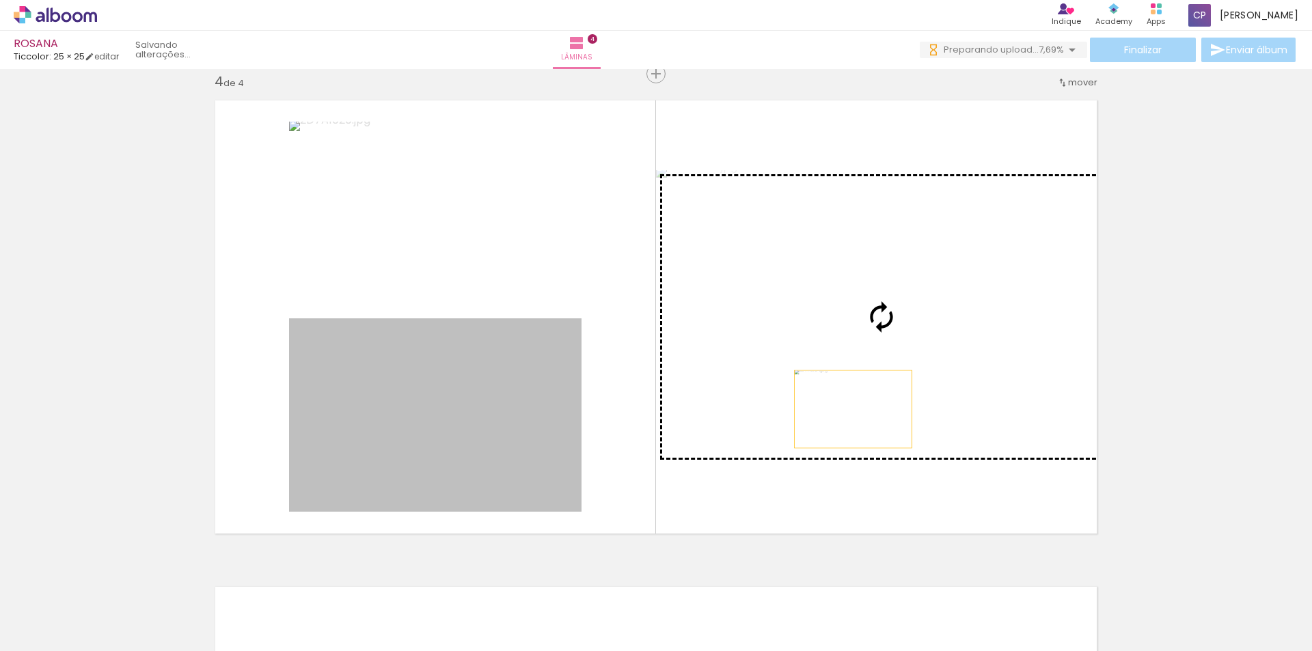
drag, startPoint x: 504, startPoint y: 468, endPoint x: 848, endPoint y: 409, distance: 348.8
click at [0, 0] on slot at bounding box center [0, 0] width 0 height 0
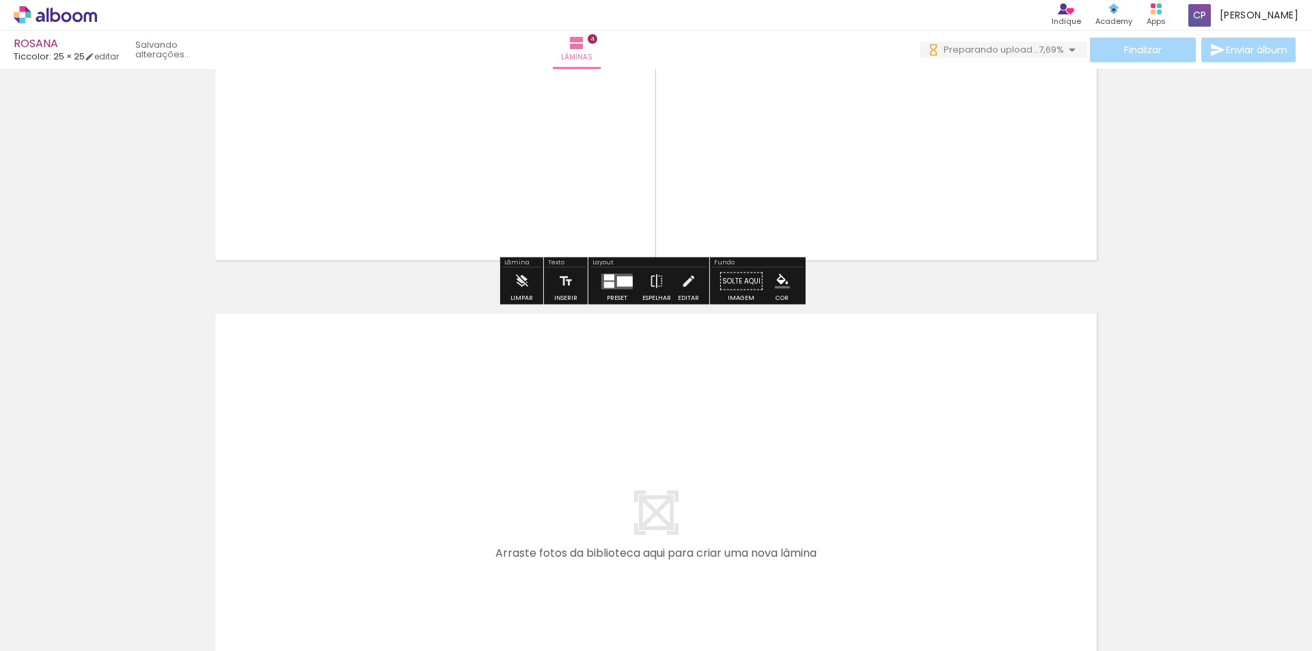
scroll to position [1956, 0]
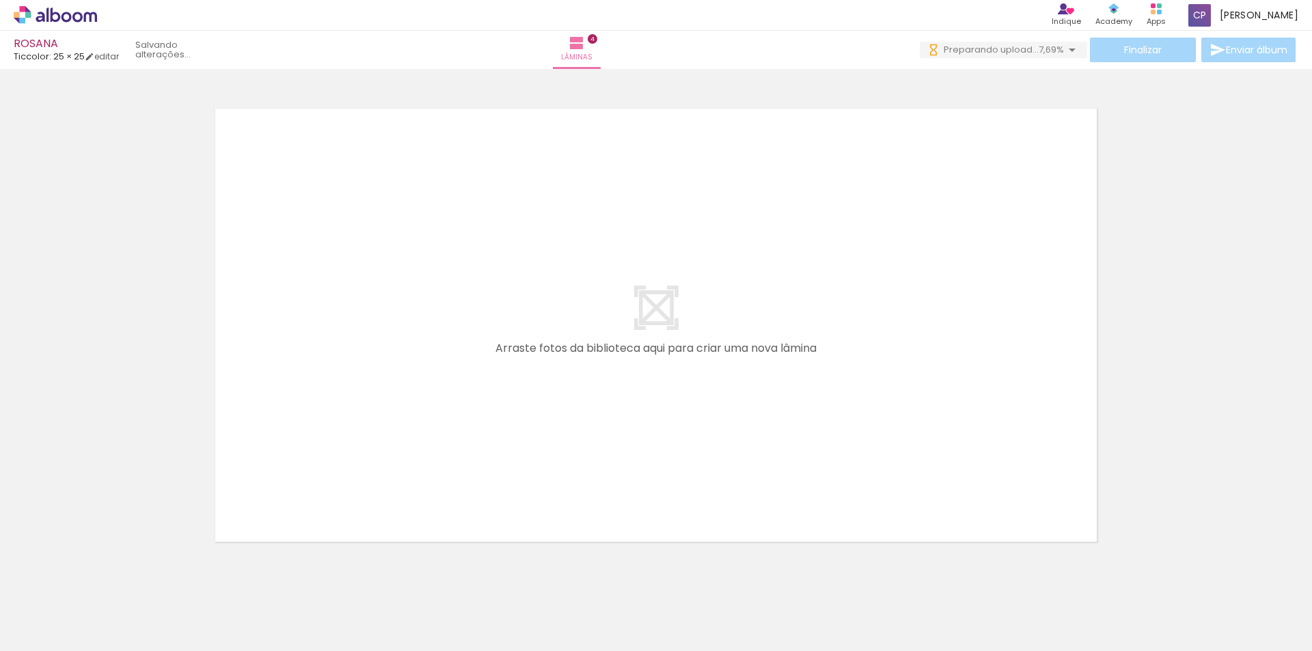
click at [55, 632] on span "Adicionar Fotos" at bounding box center [48, 632] width 41 height 15
click at [0, 0] on input "file" at bounding box center [0, 0] width 0 height 0
drag, startPoint x: 1124, startPoint y: 606, endPoint x: 779, endPoint y: 448, distance: 379.8
click at [779, 448] on quentale-workspace at bounding box center [656, 325] width 1312 height 651
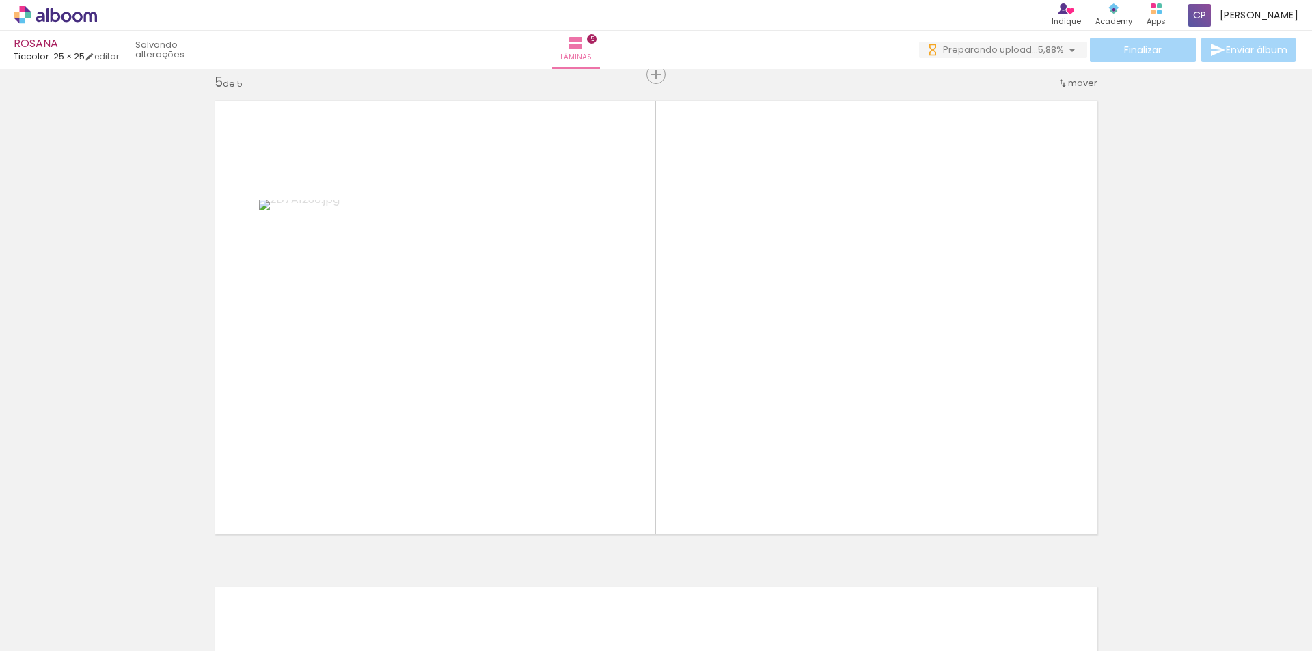
scroll to position [1964, 0]
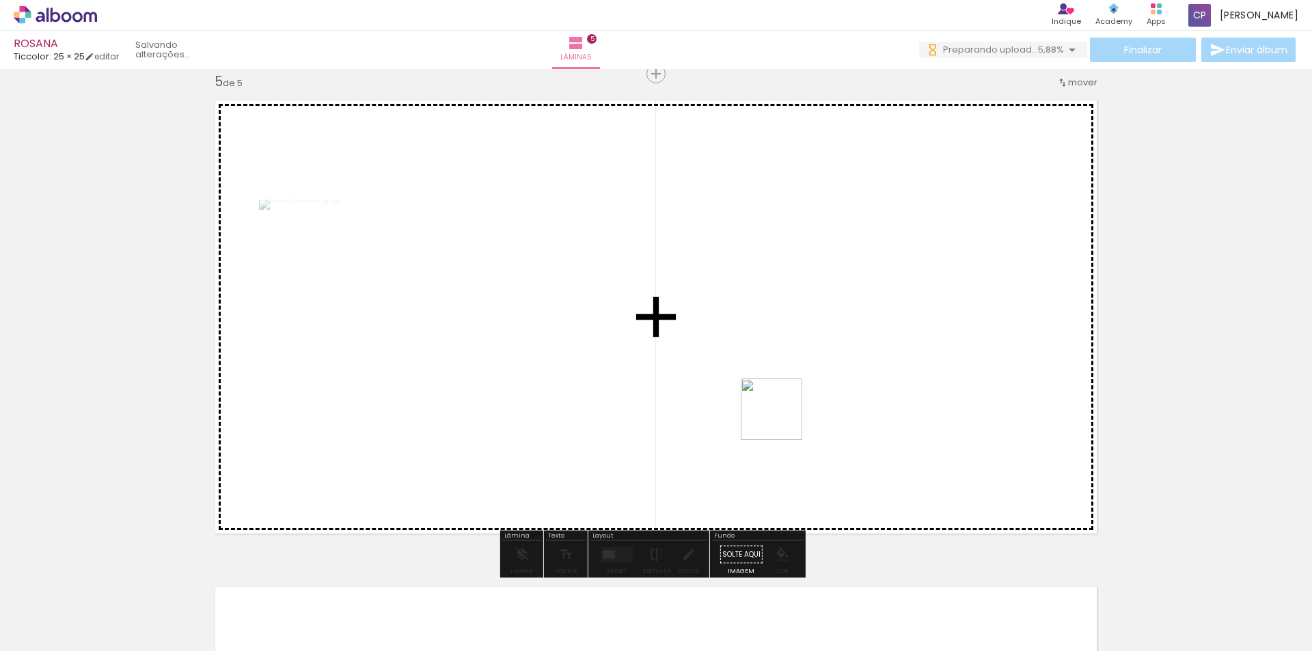
drag, startPoint x: 1204, startPoint y: 617, endPoint x: 902, endPoint y: 487, distance: 329.1
click at [781, 420] on quentale-workspace at bounding box center [656, 325] width 1312 height 651
drag, startPoint x: 1295, startPoint y: 606, endPoint x: 729, endPoint y: 391, distance: 606.1
click at [729, 391] on quentale-workspace at bounding box center [656, 325] width 1312 height 651
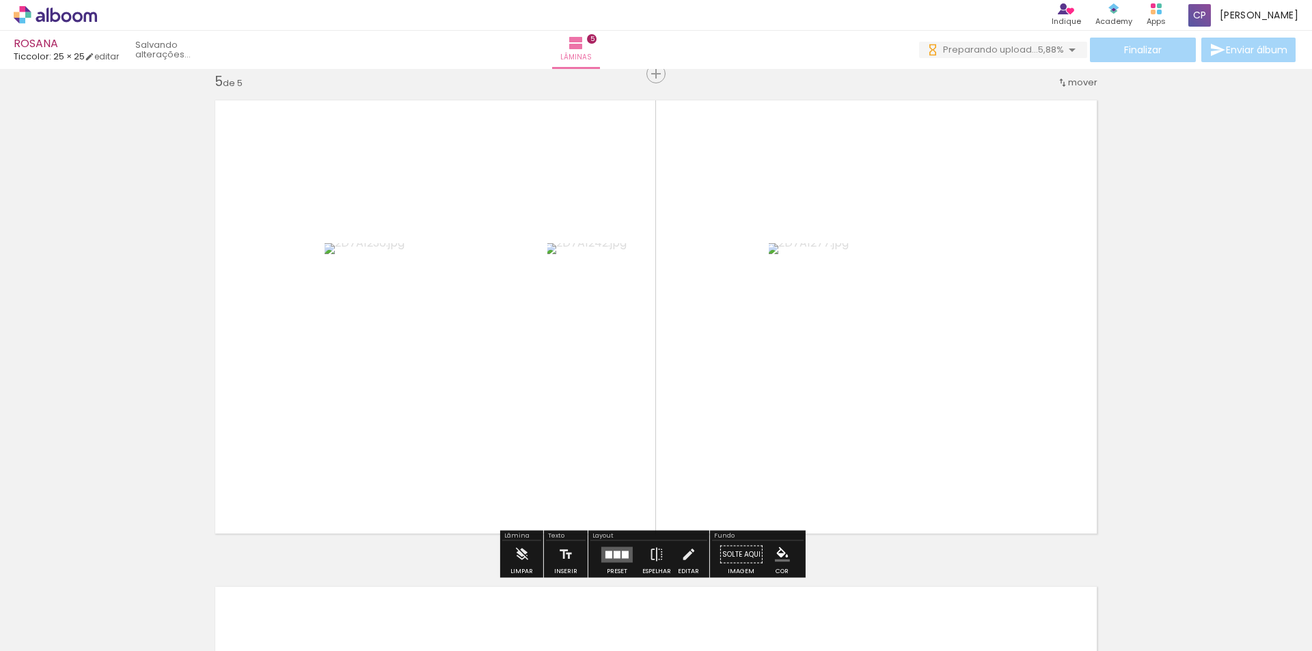
scroll to position [0, 105]
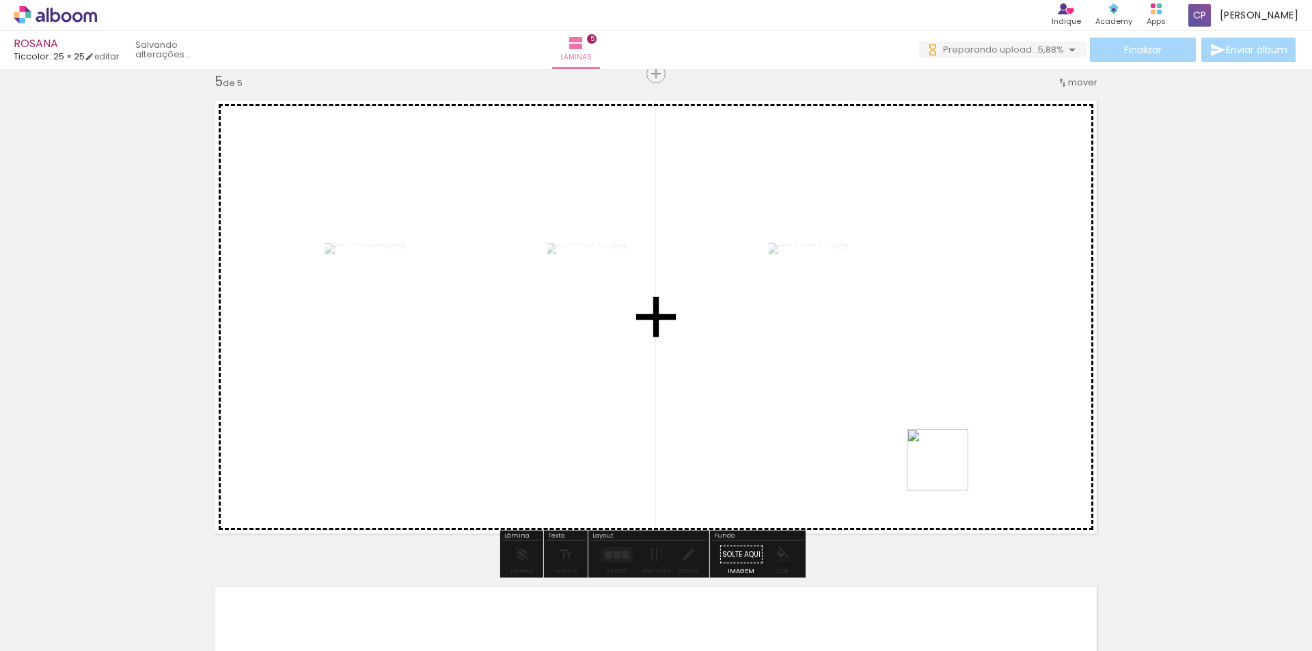
drag, startPoint x: 1265, startPoint y: 618, endPoint x: 880, endPoint y: 401, distance: 442.2
click at [880, 409] on quentale-workspace at bounding box center [656, 325] width 1312 height 651
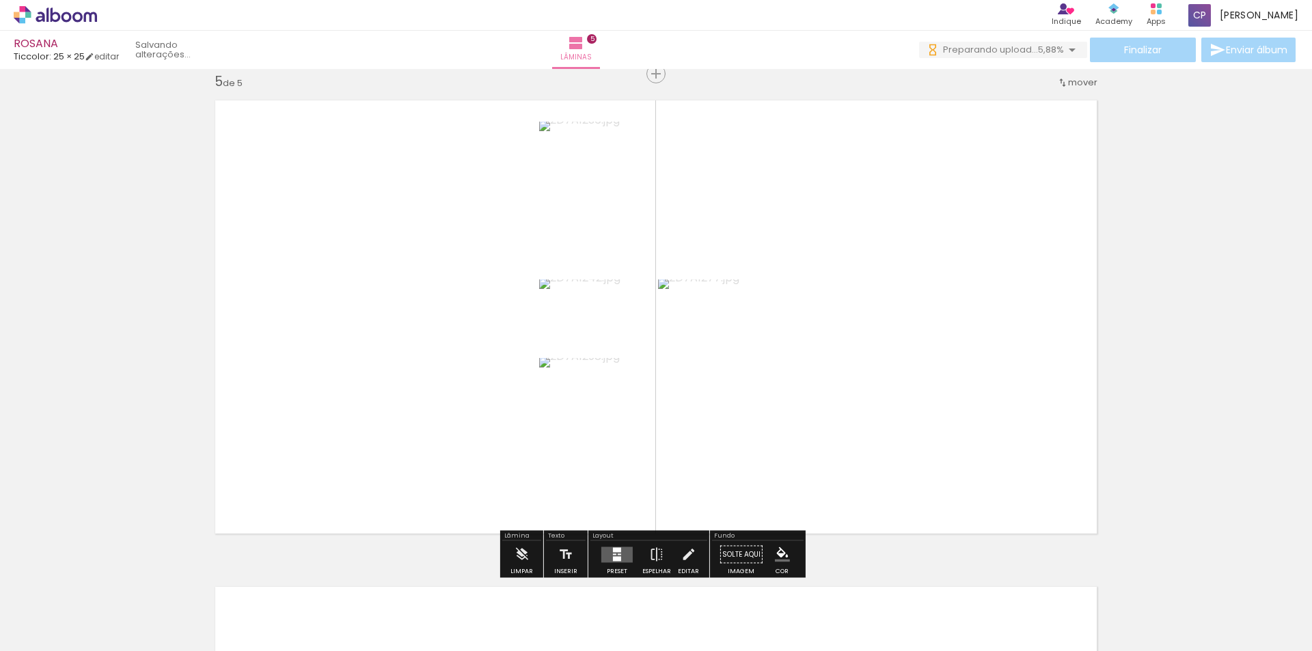
click at [614, 558] on div at bounding box center [617, 558] width 8 height 5
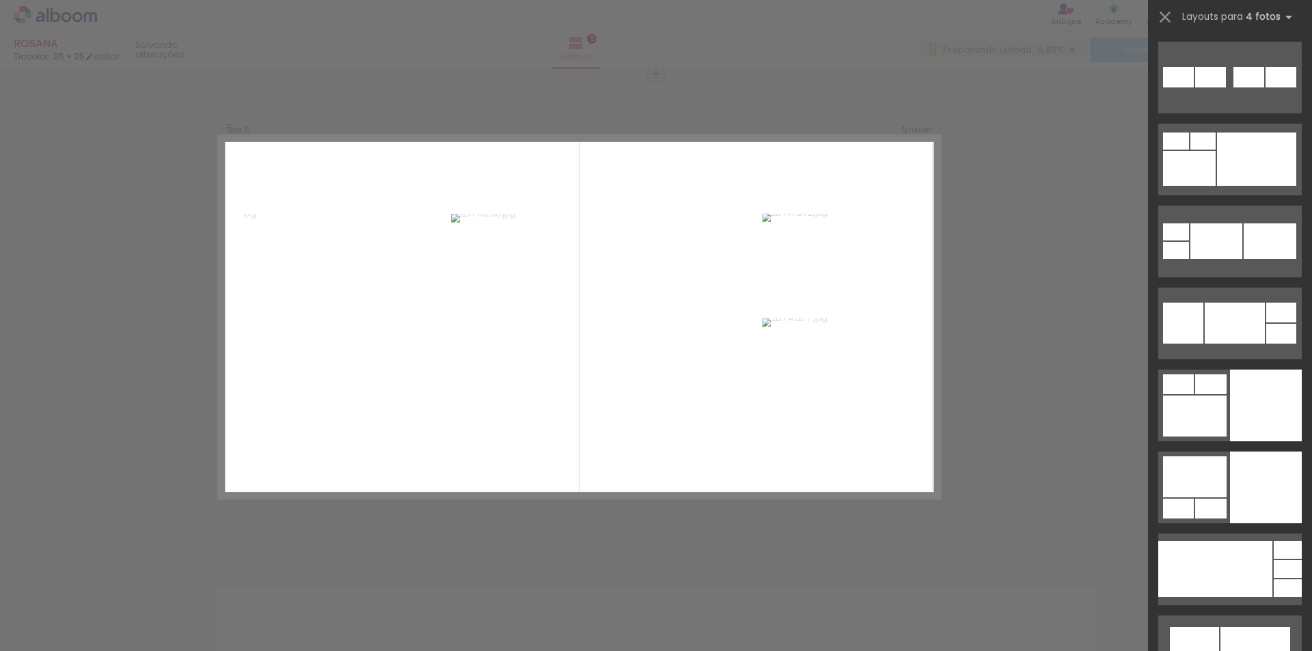
scroll to position [6493, 0]
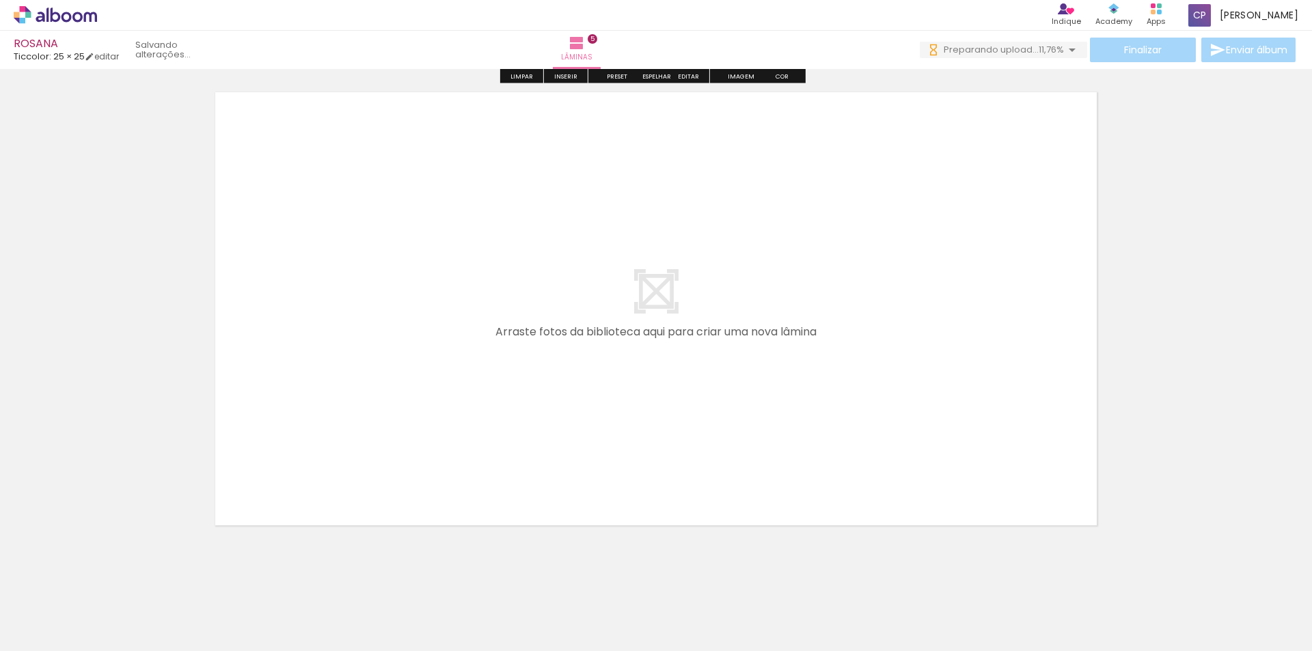
scroll to position [2476, 0]
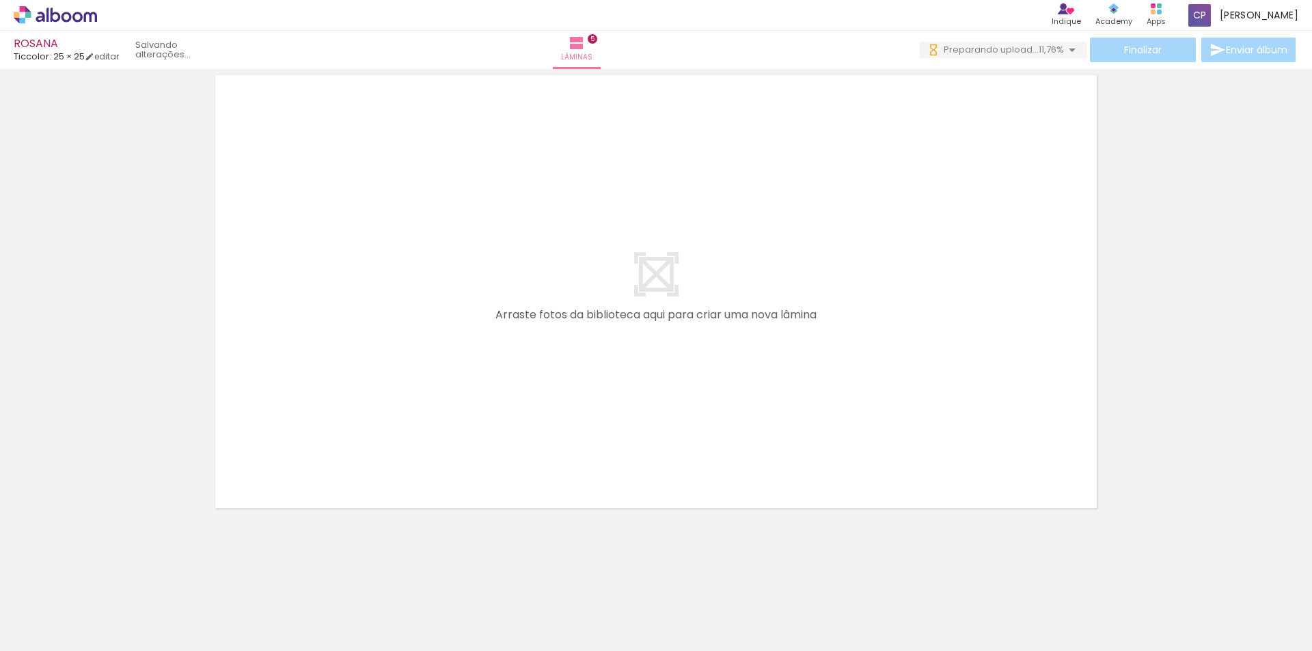
click at [60, 627] on span "Adicionar Fotos" at bounding box center [48, 632] width 41 height 15
click at [0, 0] on input "file" at bounding box center [0, 0] width 0 height 0
drag, startPoint x: 1044, startPoint y: 619, endPoint x: 813, endPoint y: 452, distance: 284.9
click at [813, 452] on quentale-workspace at bounding box center [656, 325] width 1312 height 651
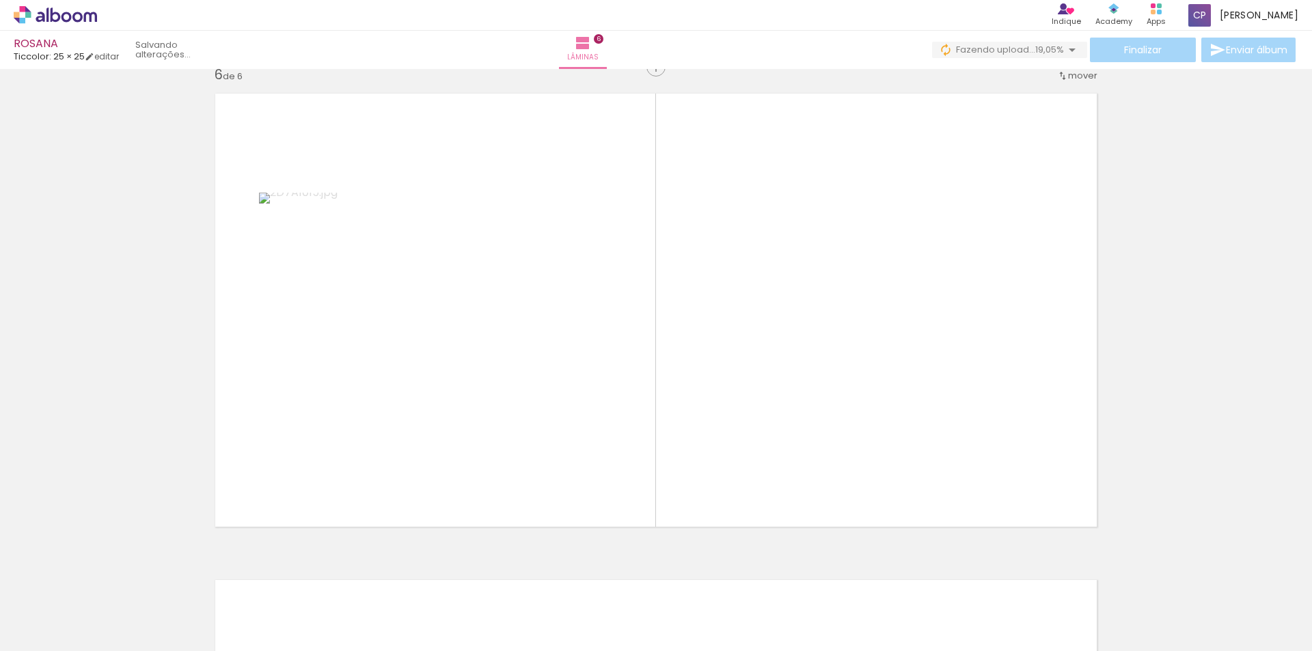
scroll to position [2451, 0]
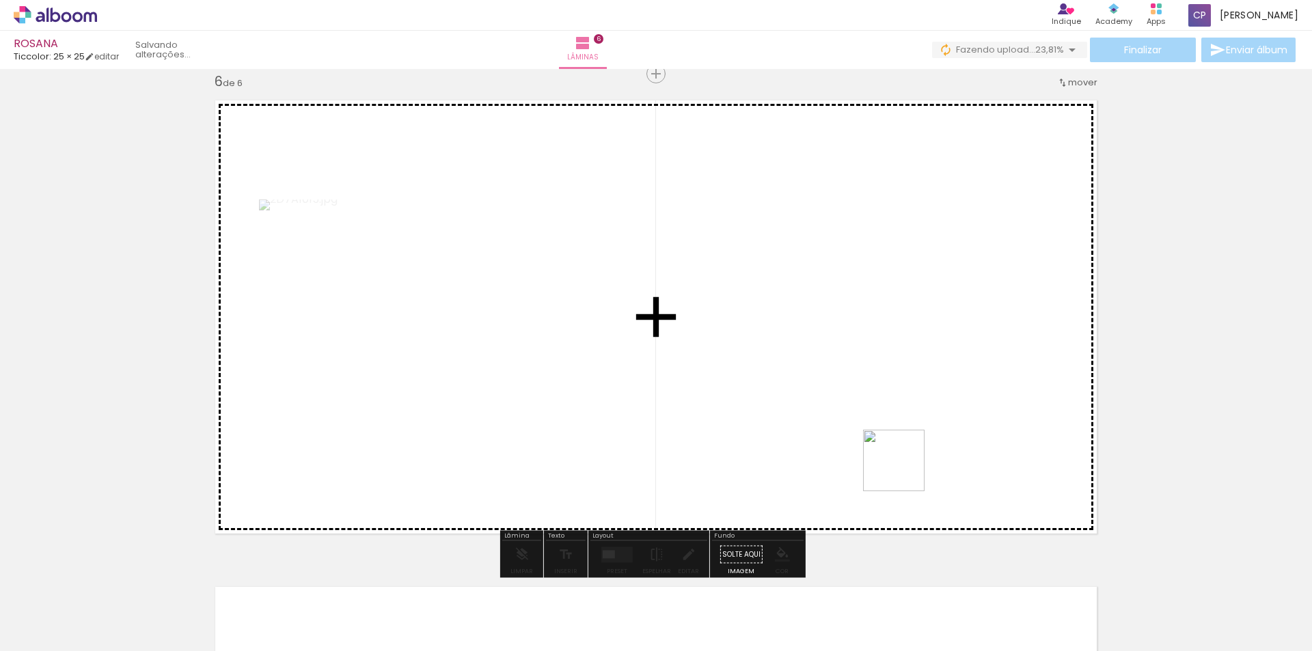
drag, startPoint x: 972, startPoint y: 519, endPoint x: 1035, endPoint y: 547, distance: 69.5
click at [890, 457] on quentale-workspace at bounding box center [656, 325] width 1312 height 651
drag, startPoint x: 1182, startPoint y: 631, endPoint x: 937, endPoint y: 447, distance: 306.6
click at [937, 447] on quentale-workspace at bounding box center [656, 325] width 1312 height 651
drag, startPoint x: 1271, startPoint y: 618, endPoint x: 967, endPoint y: 430, distance: 356.9
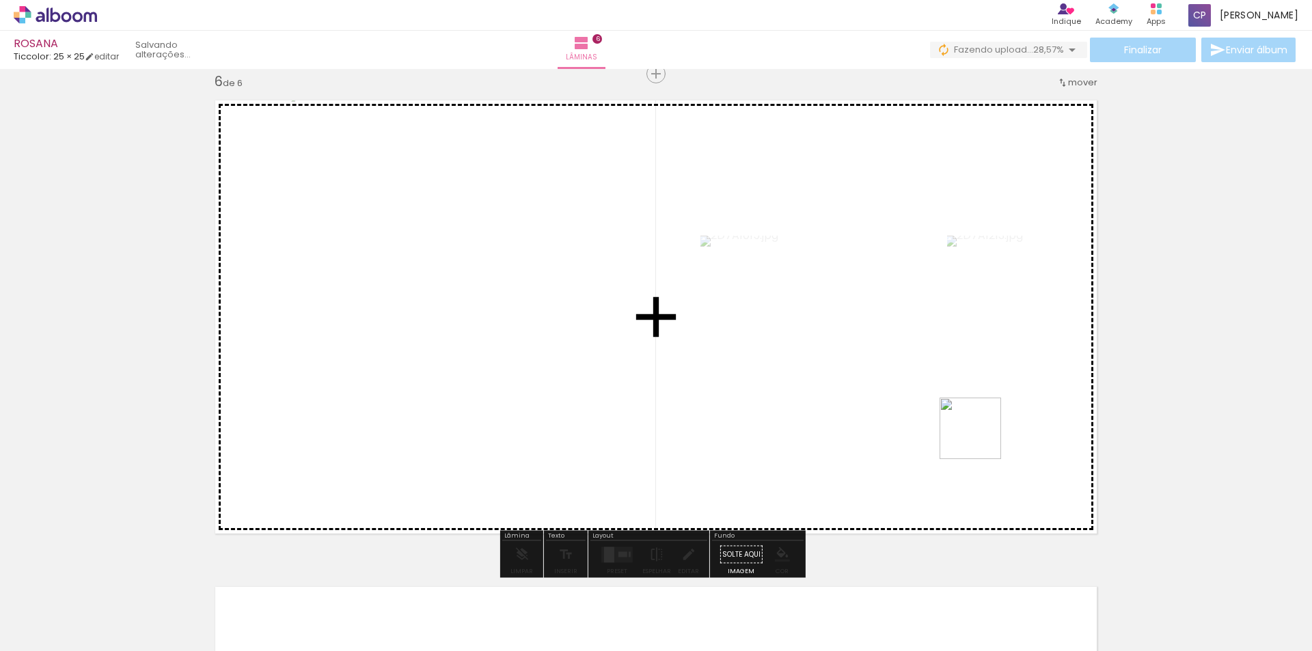
click at [967, 430] on quentale-workspace at bounding box center [656, 325] width 1312 height 651
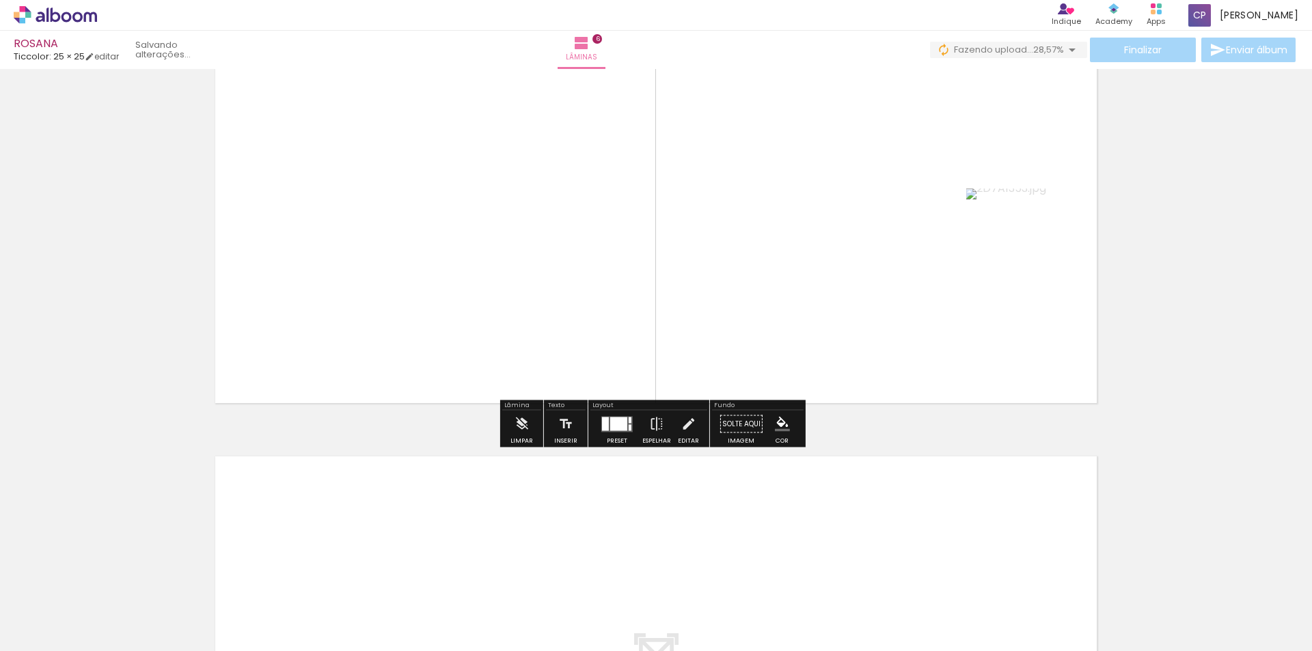
scroll to position [2588, 0]
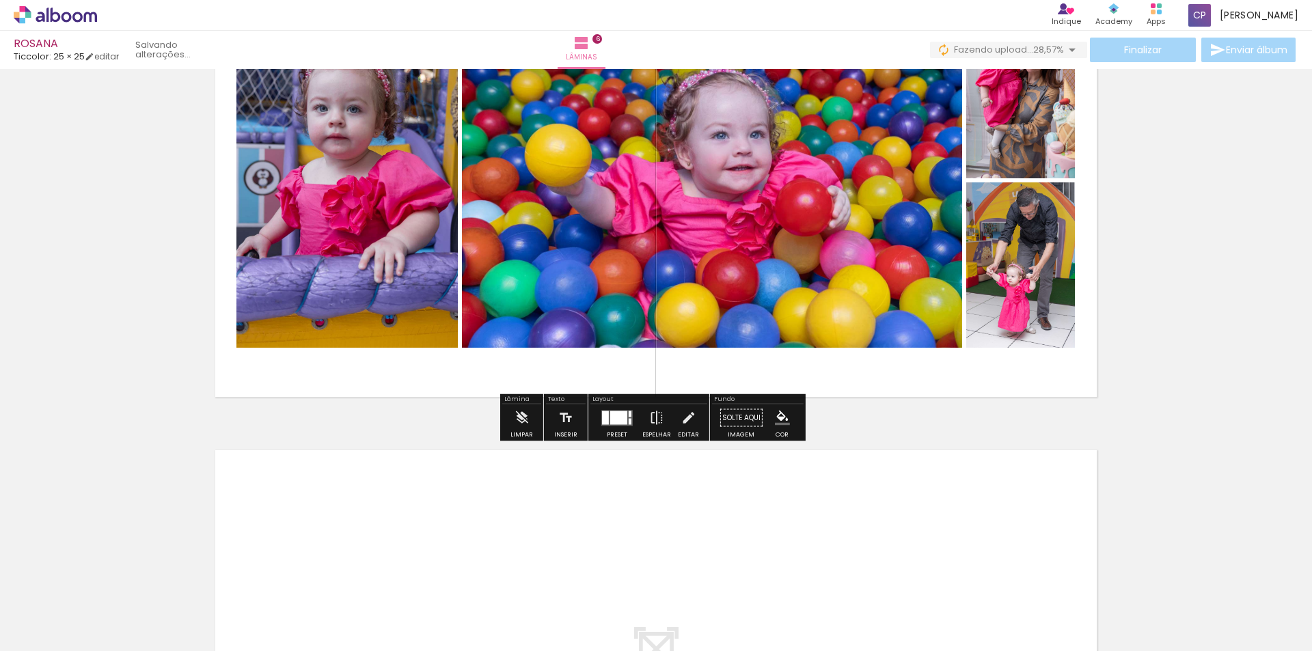
click at [618, 423] on div at bounding box center [618, 418] width 17 height 14
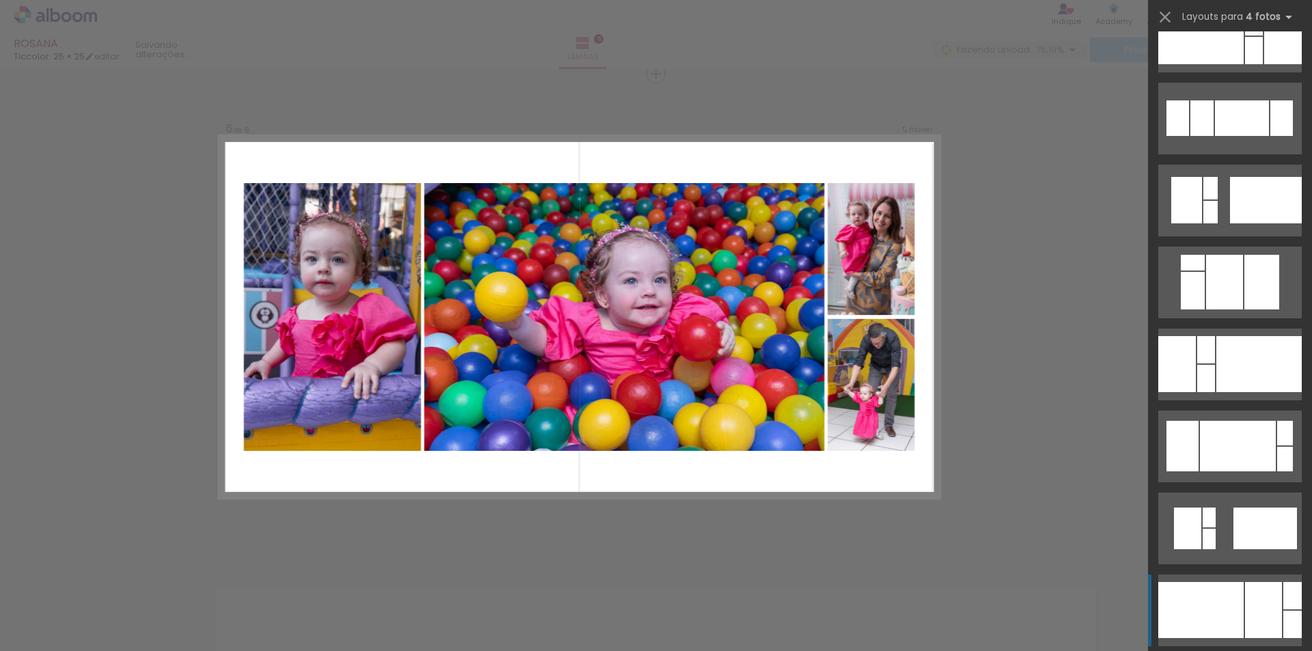
scroll to position [2529, 0]
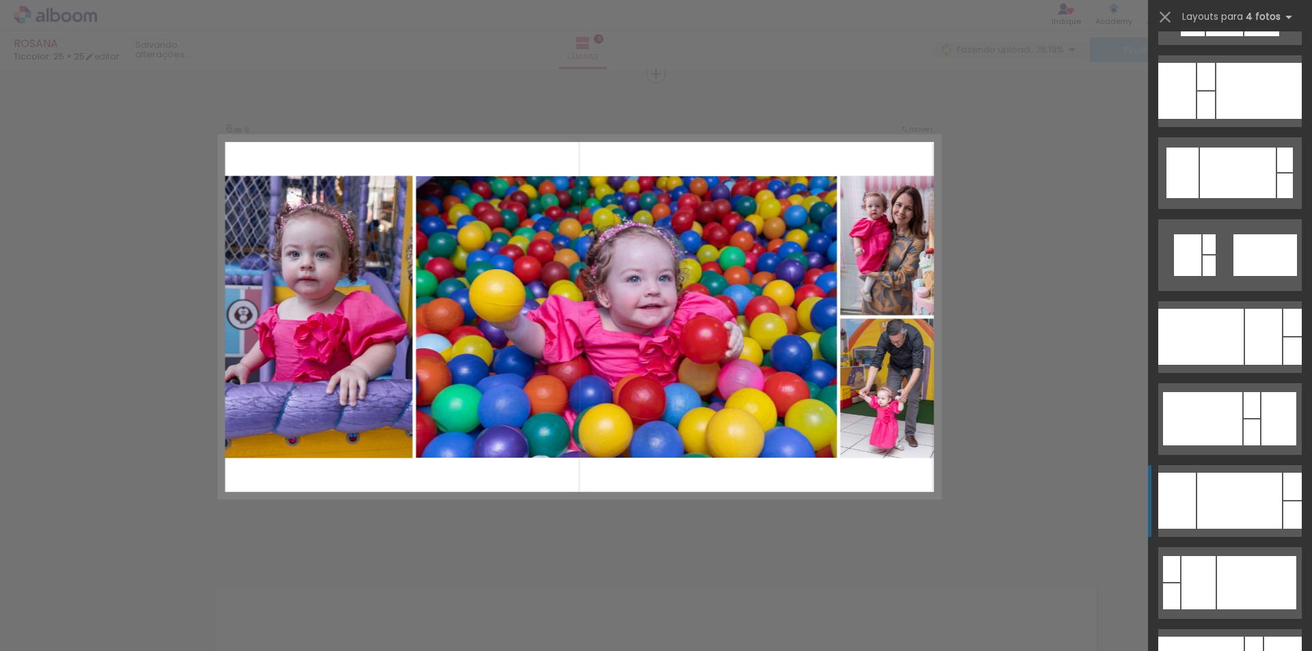
click at [1251, 198] on div at bounding box center [1238, 173] width 76 height 51
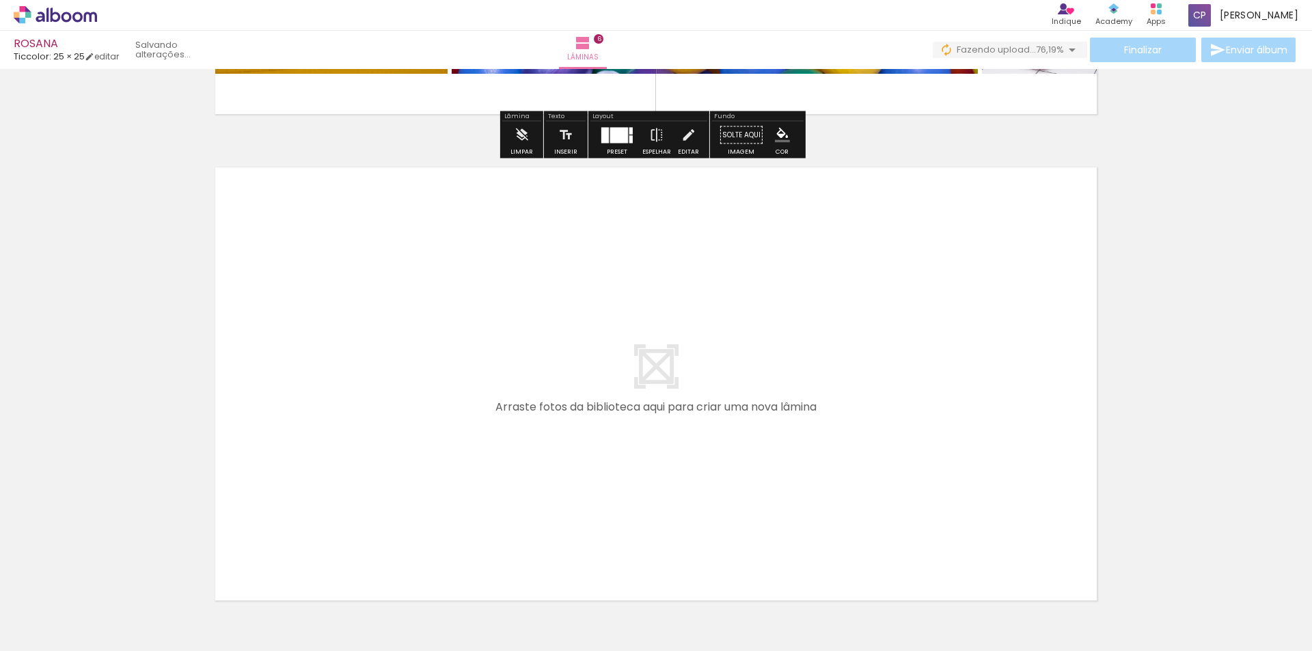
scroll to position [2963, 0]
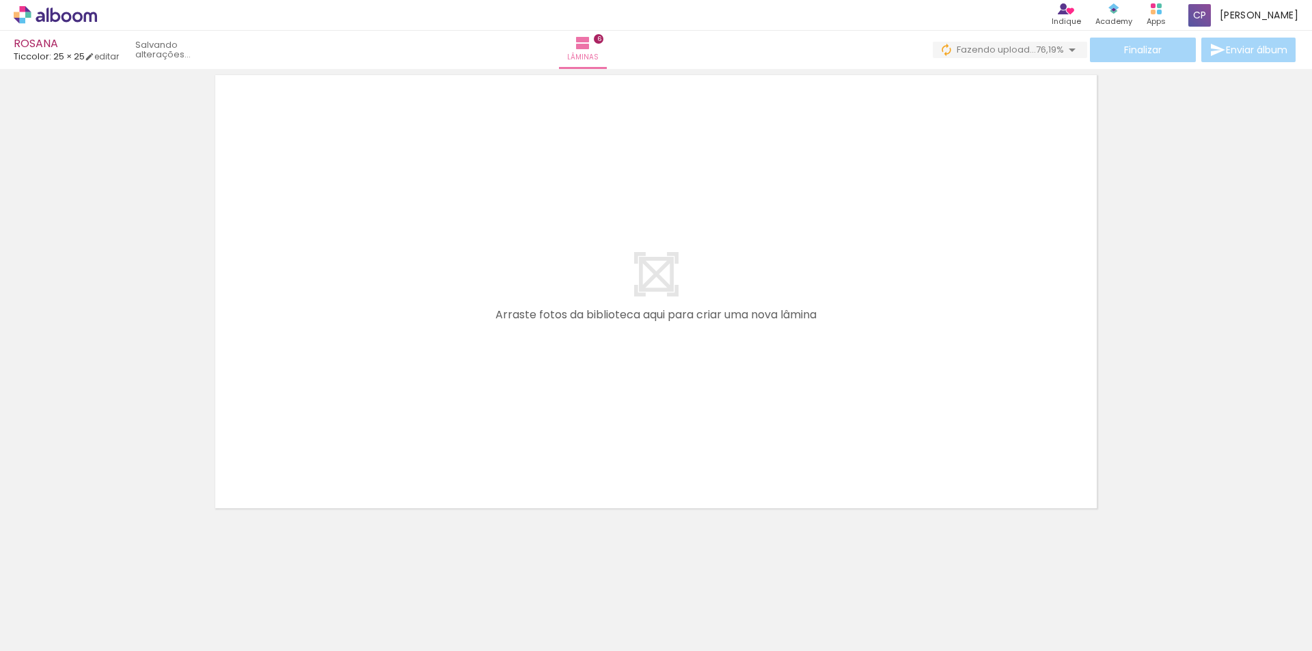
click at [44, 638] on span "Adicionar Fotos" at bounding box center [48, 632] width 41 height 15
click at [0, 0] on input "file" at bounding box center [0, 0] width 0 height 0
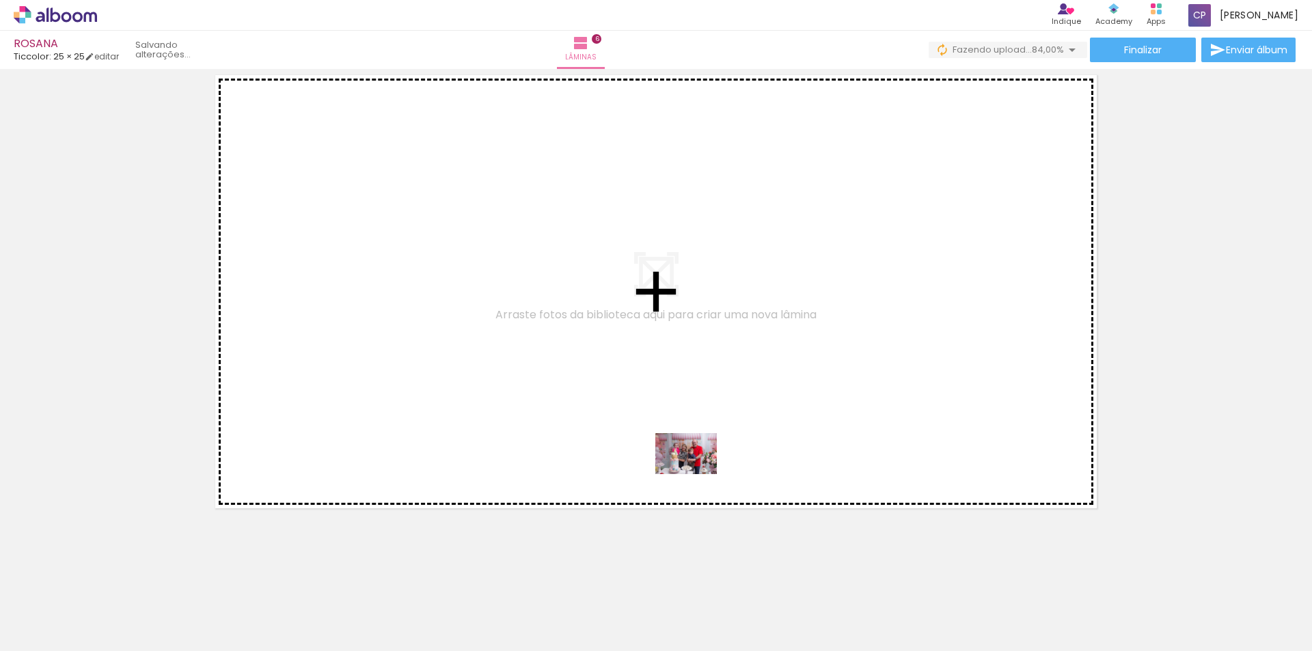
drag, startPoint x: 1046, startPoint y: 621, endPoint x: 696, endPoint y: 474, distance: 379.3
click at [696, 474] on quentale-workspace at bounding box center [656, 325] width 1312 height 651
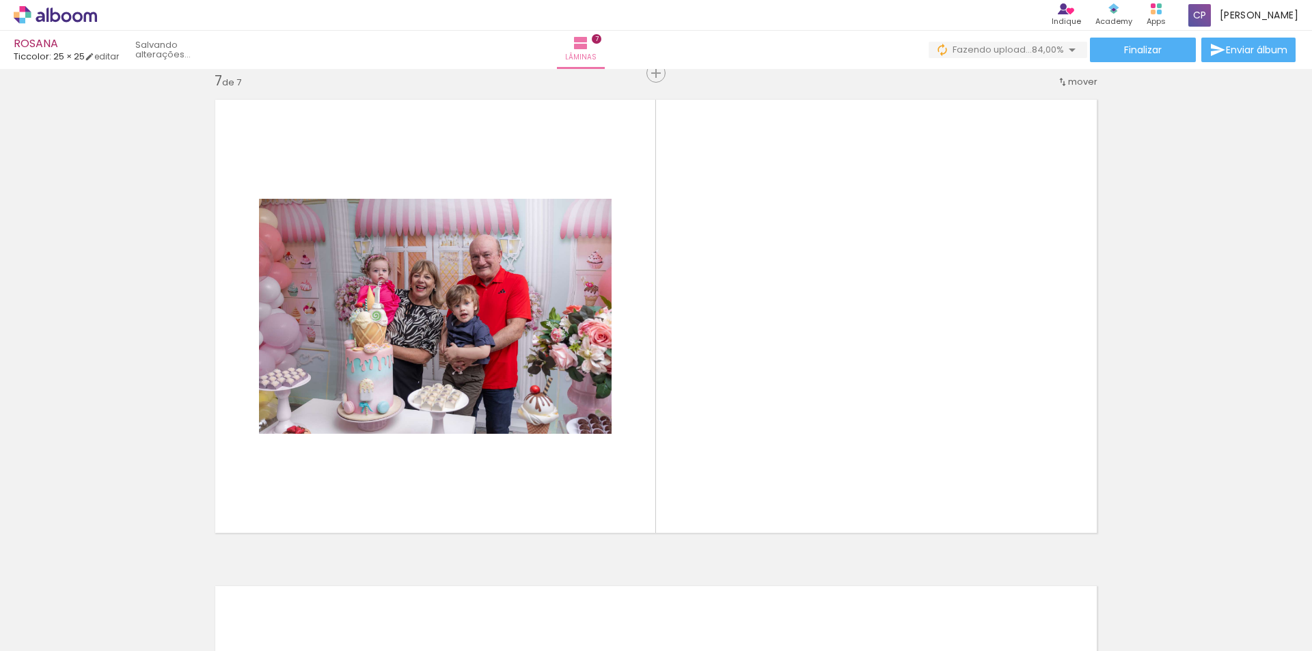
scroll to position [2938, 0]
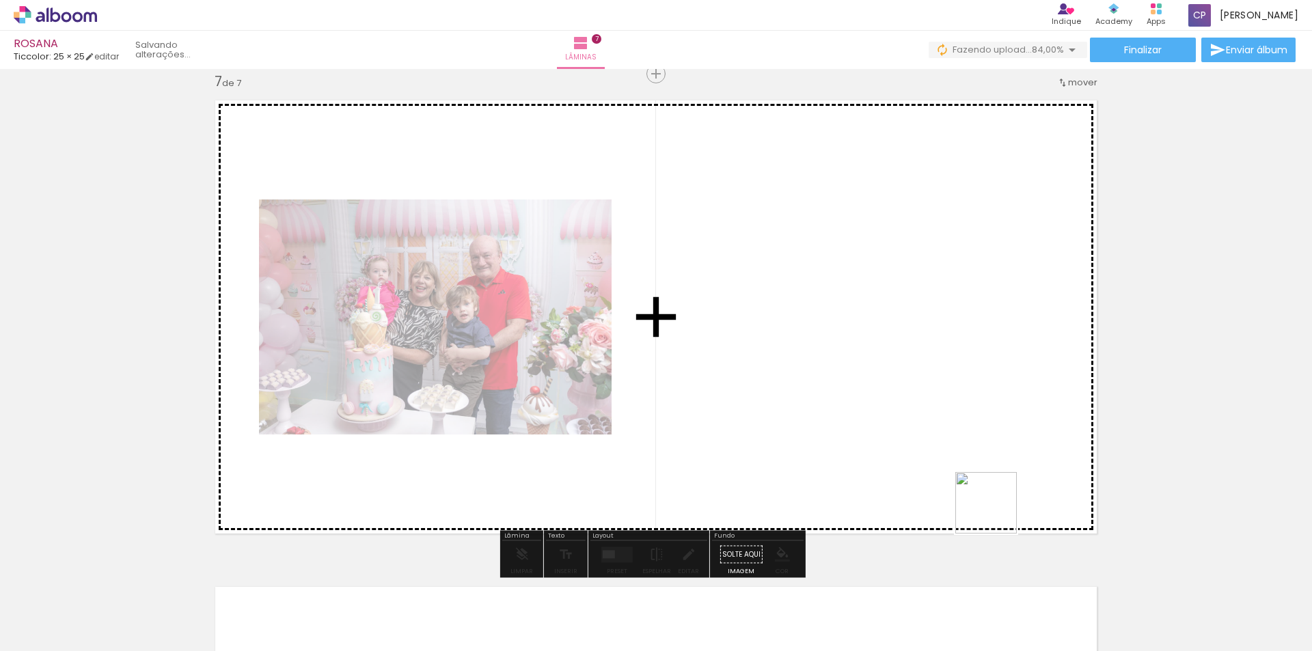
drag, startPoint x: 996, startPoint y: 513, endPoint x: 975, endPoint y: 541, distance: 35.5
click at [817, 413] on quentale-workspace at bounding box center [656, 325] width 1312 height 651
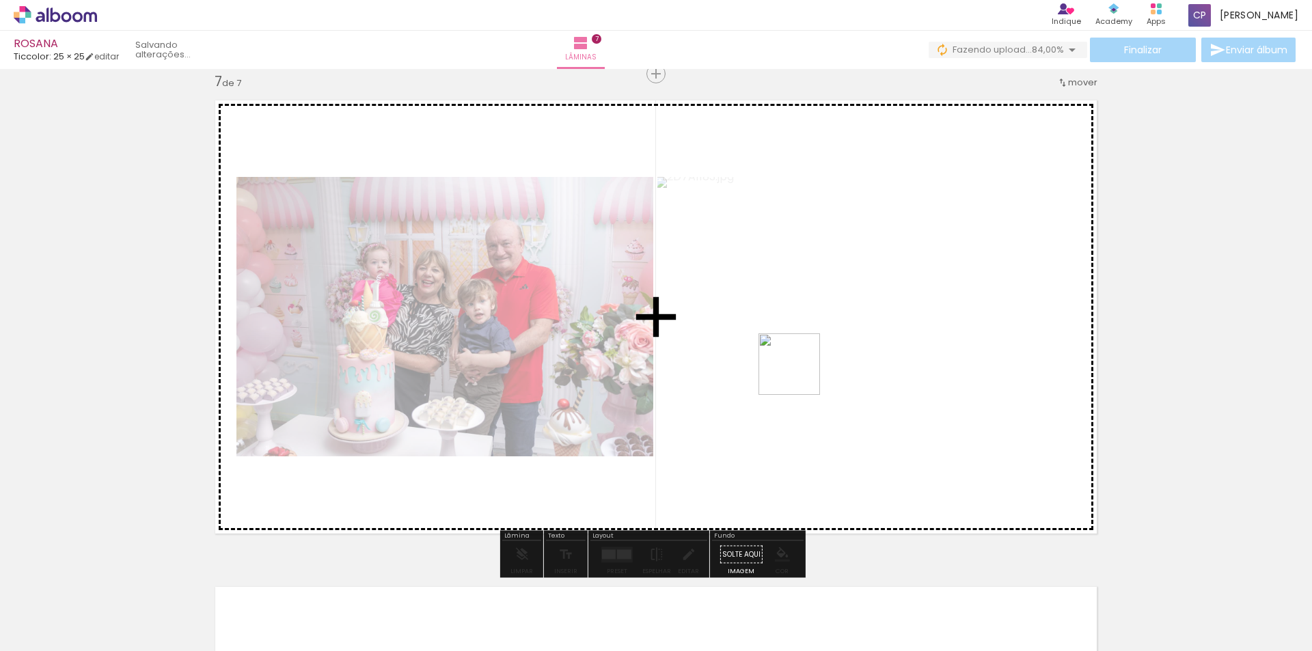
drag, startPoint x: 1180, startPoint y: 606, endPoint x: 1037, endPoint y: 526, distance: 164.0
click at [798, 377] on quentale-workspace at bounding box center [656, 325] width 1312 height 651
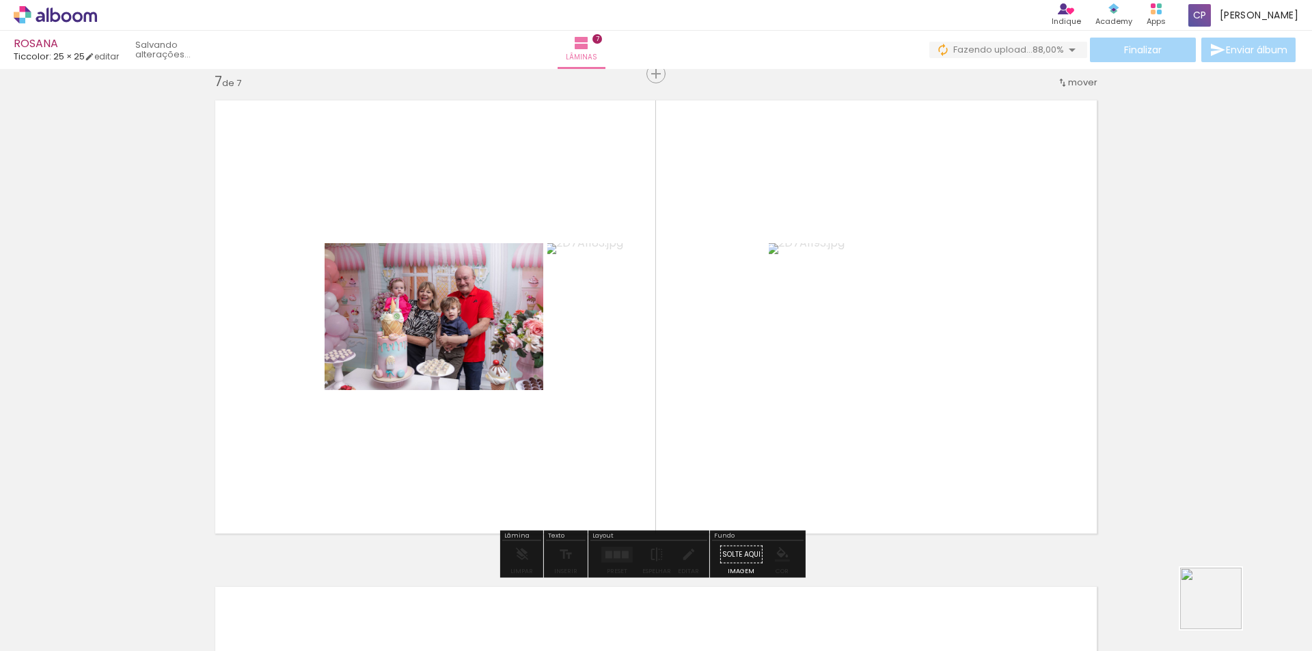
drag, startPoint x: 1257, startPoint y: 617, endPoint x: 867, endPoint y: 483, distance: 412.2
click at [873, 493] on quentale-workspace at bounding box center [656, 325] width 1312 height 651
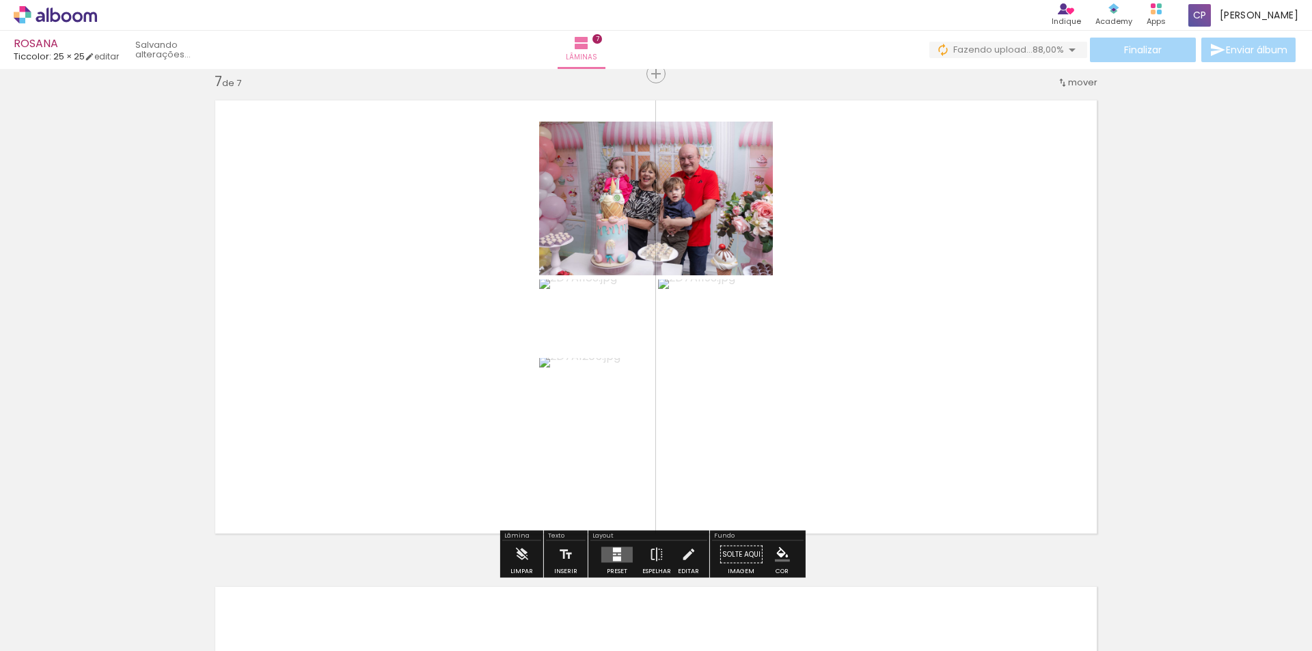
click at [613, 560] on div at bounding box center [617, 558] width 8 height 5
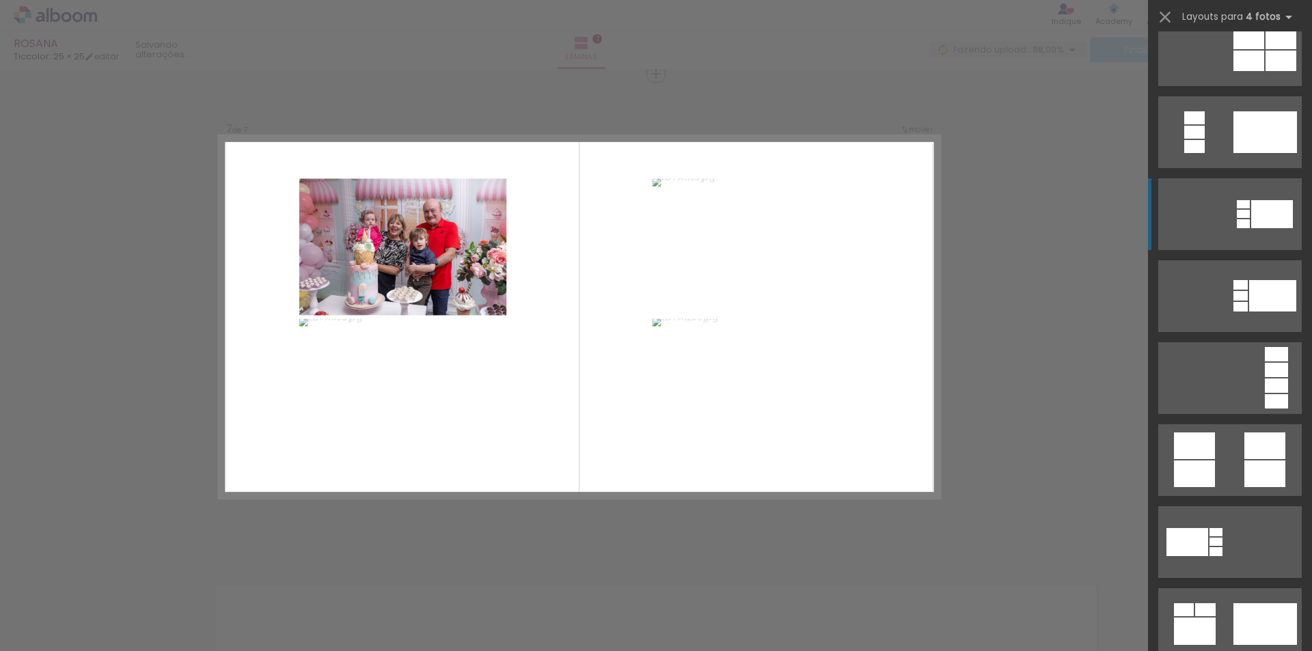
scroll to position [615, 0]
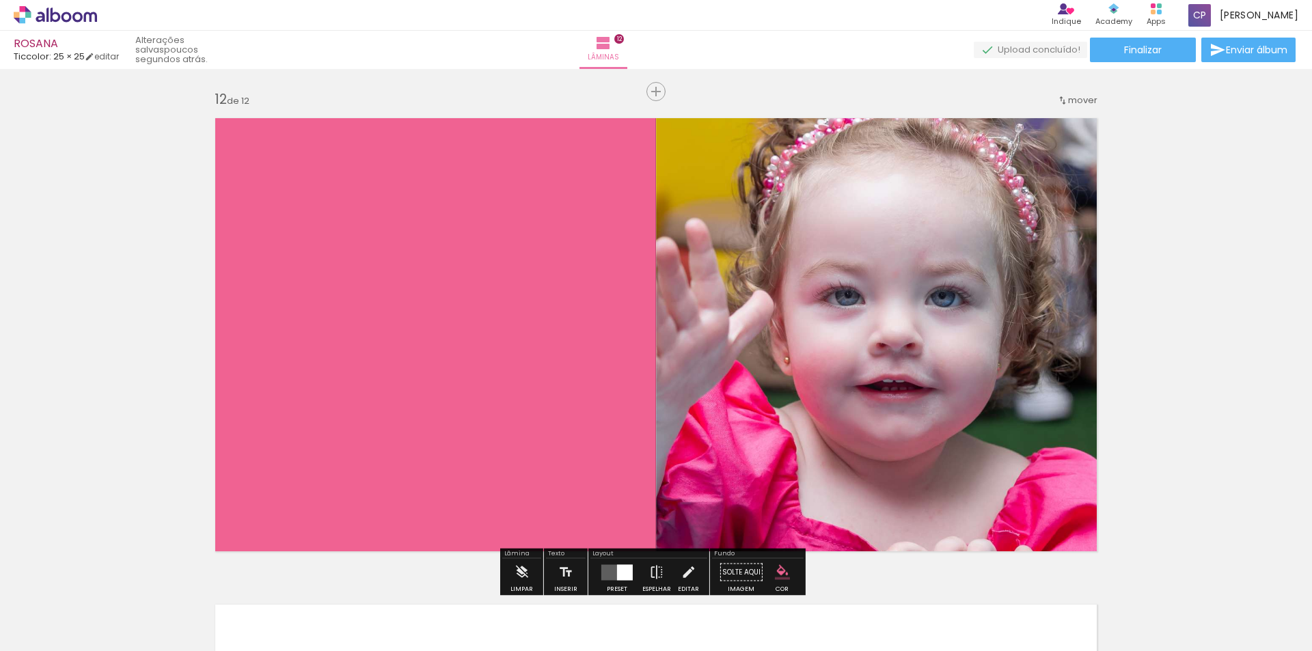
scroll to position [5399, 0]
